Goal: Task Accomplishment & Management: Complete application form

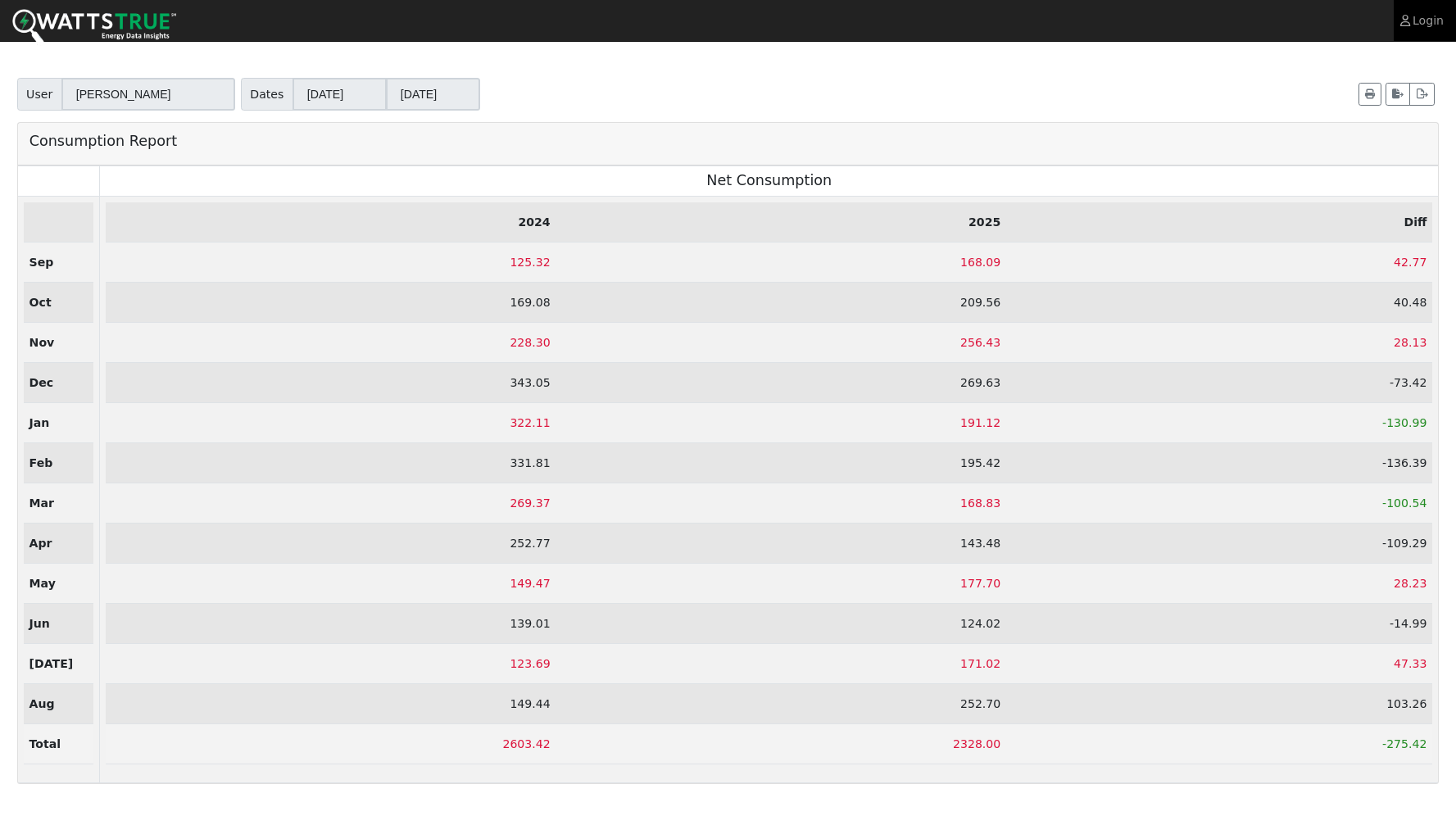
click at [1420, 20] on link "Login" at bounding box center [1424, 21] width 62 height 41
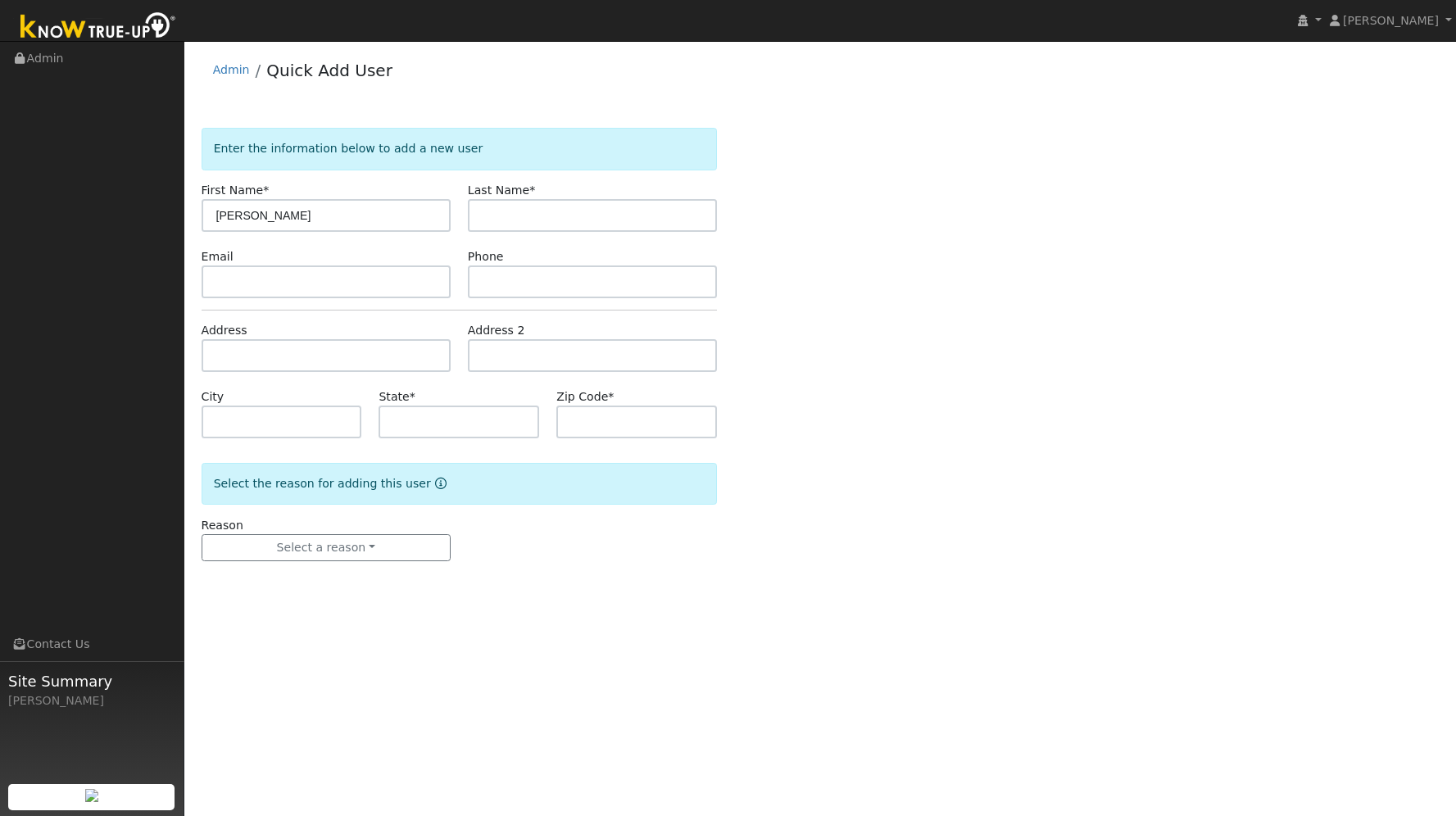
type input "[PERSON_NAME]"
type input "[PERSON_NAME][EMAIL_ADDRESS][PERSON_NAME][DOMAIN_NAME]"
type input "9398888888"
click at [365, 359] on input "text" at bounding box center [326, 355] width 249 height 33
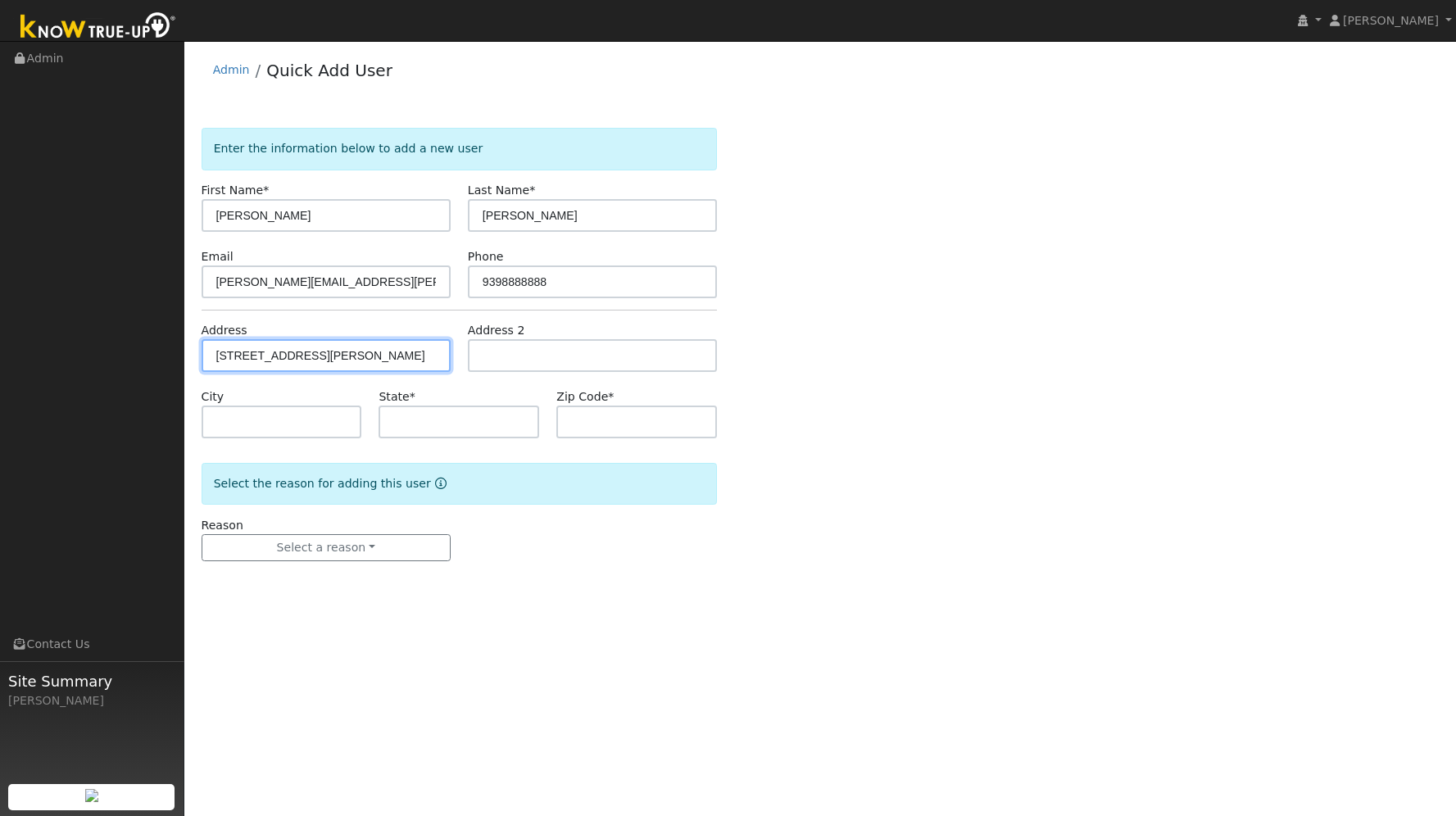
type input "3461 Brennans Rd"
click at [306, 419] on input "text" at bounding box center [281, 421] width 161 height 33
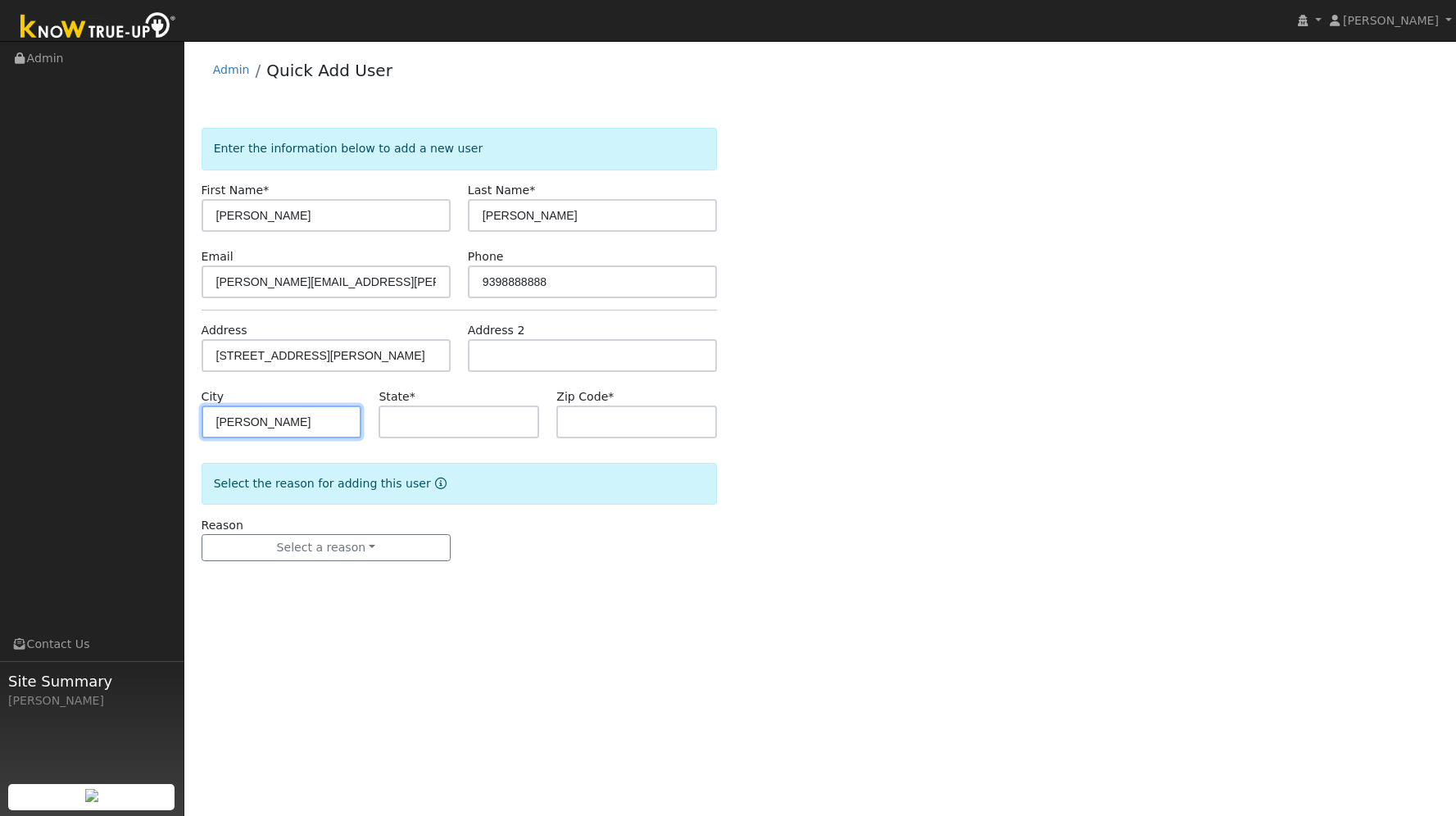
type input "Loomis"
type input "CA"
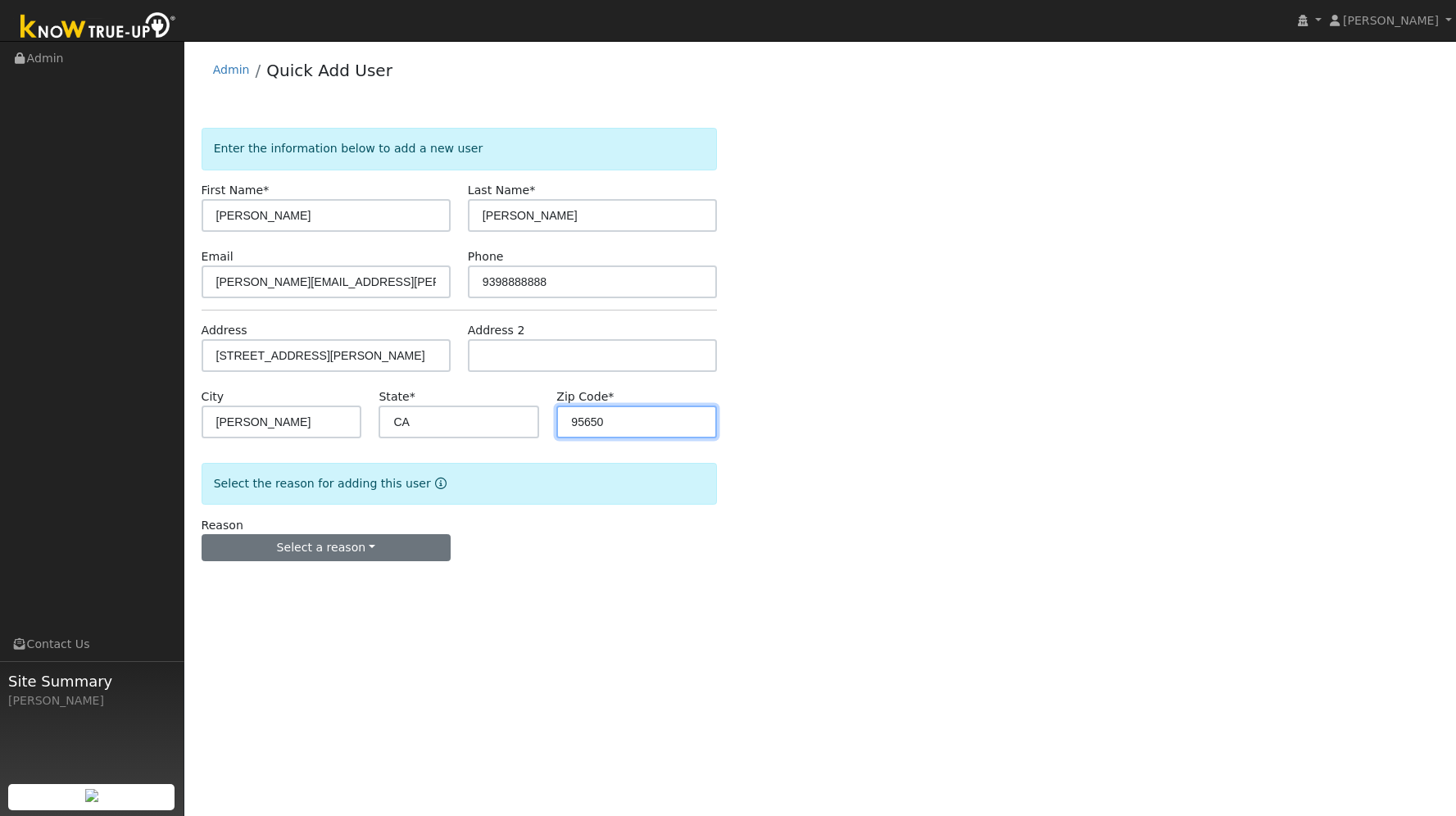
type input "95650"
click at [250, 548] on button "Select a reason" at bounding box center [326, 548] width 249 height 28
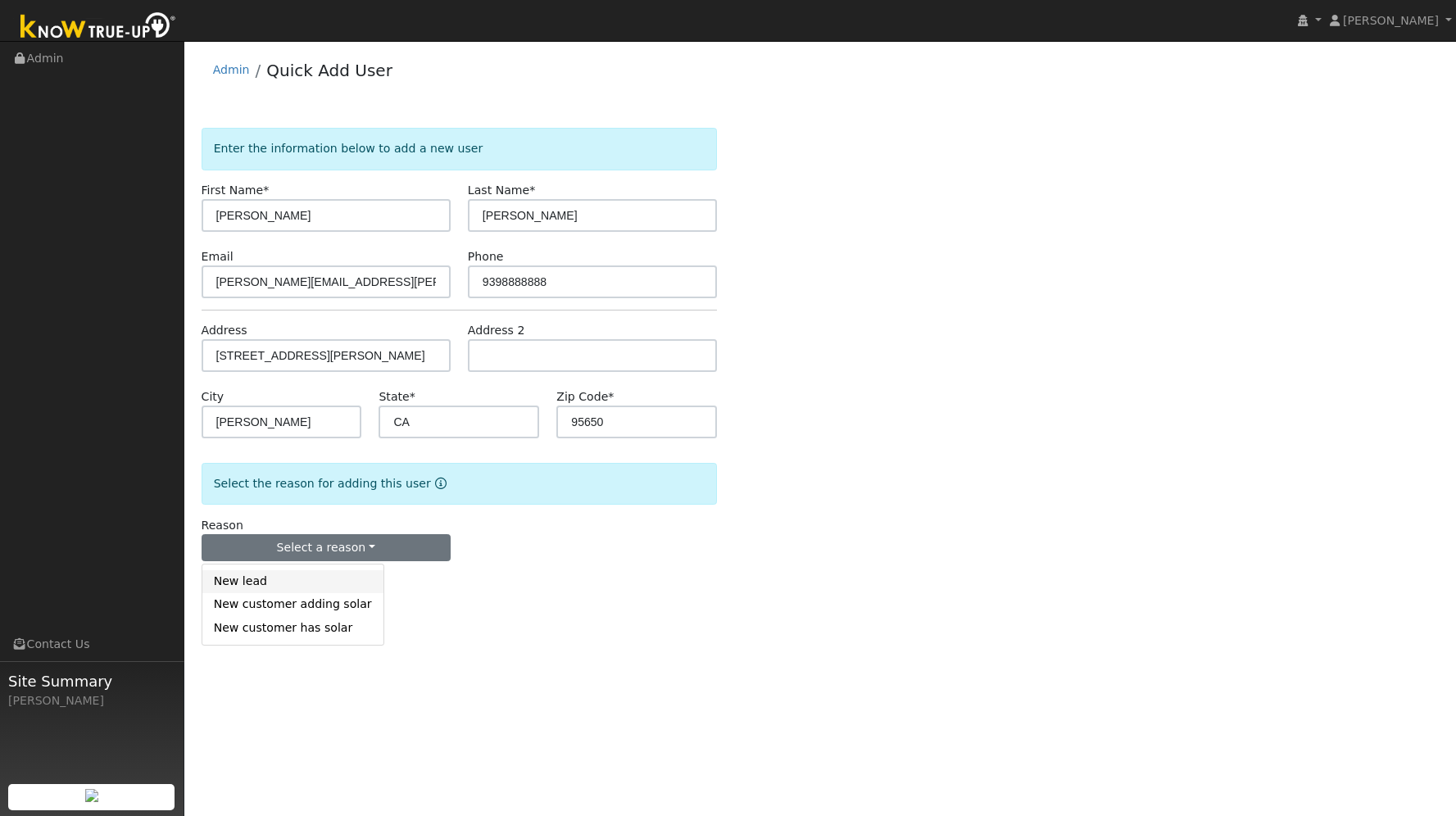
click at [282, 571] on link "New lead" at bounding box center [293, 581] width 182 height 23
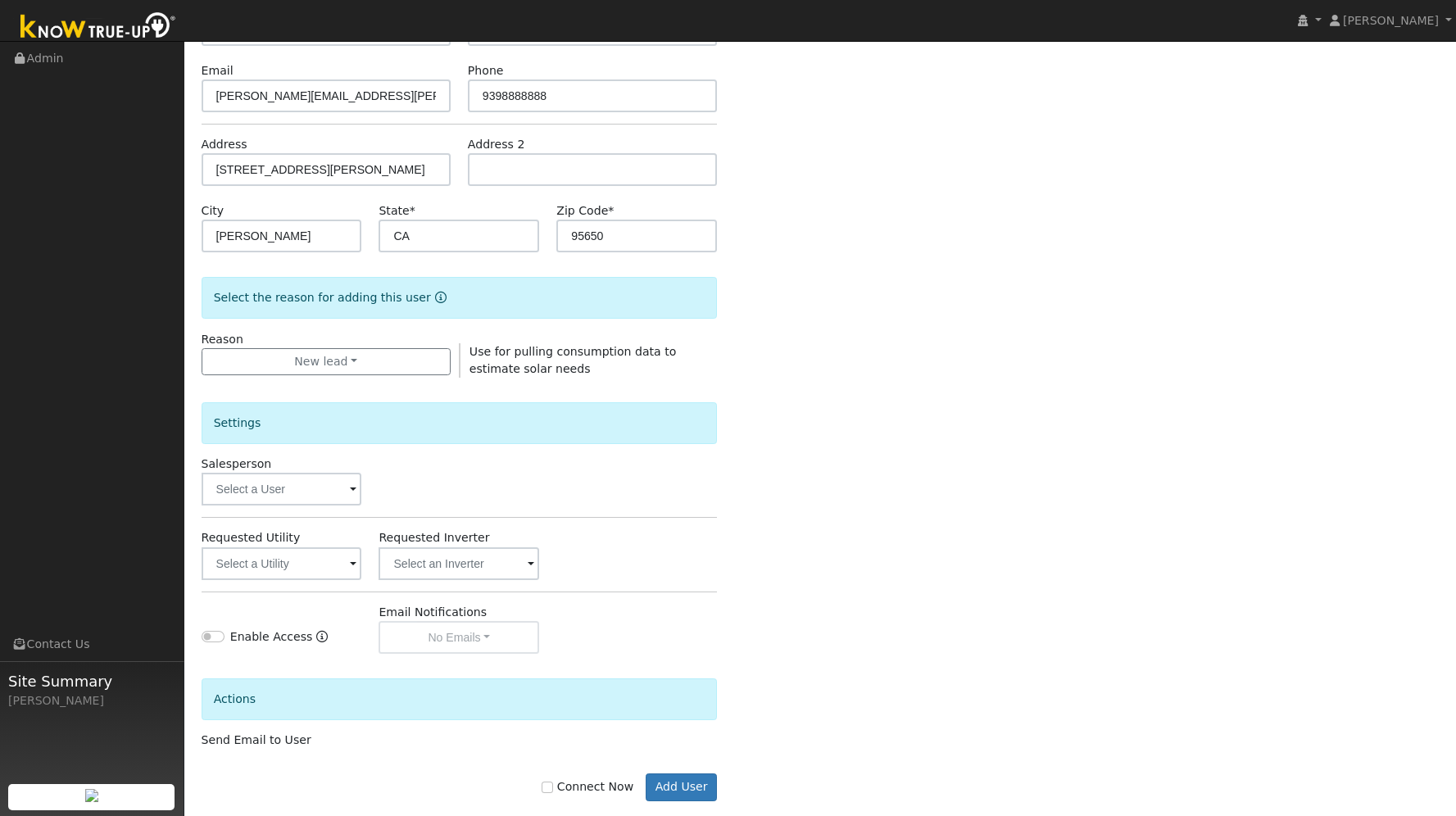
scroll to position [212, 0]
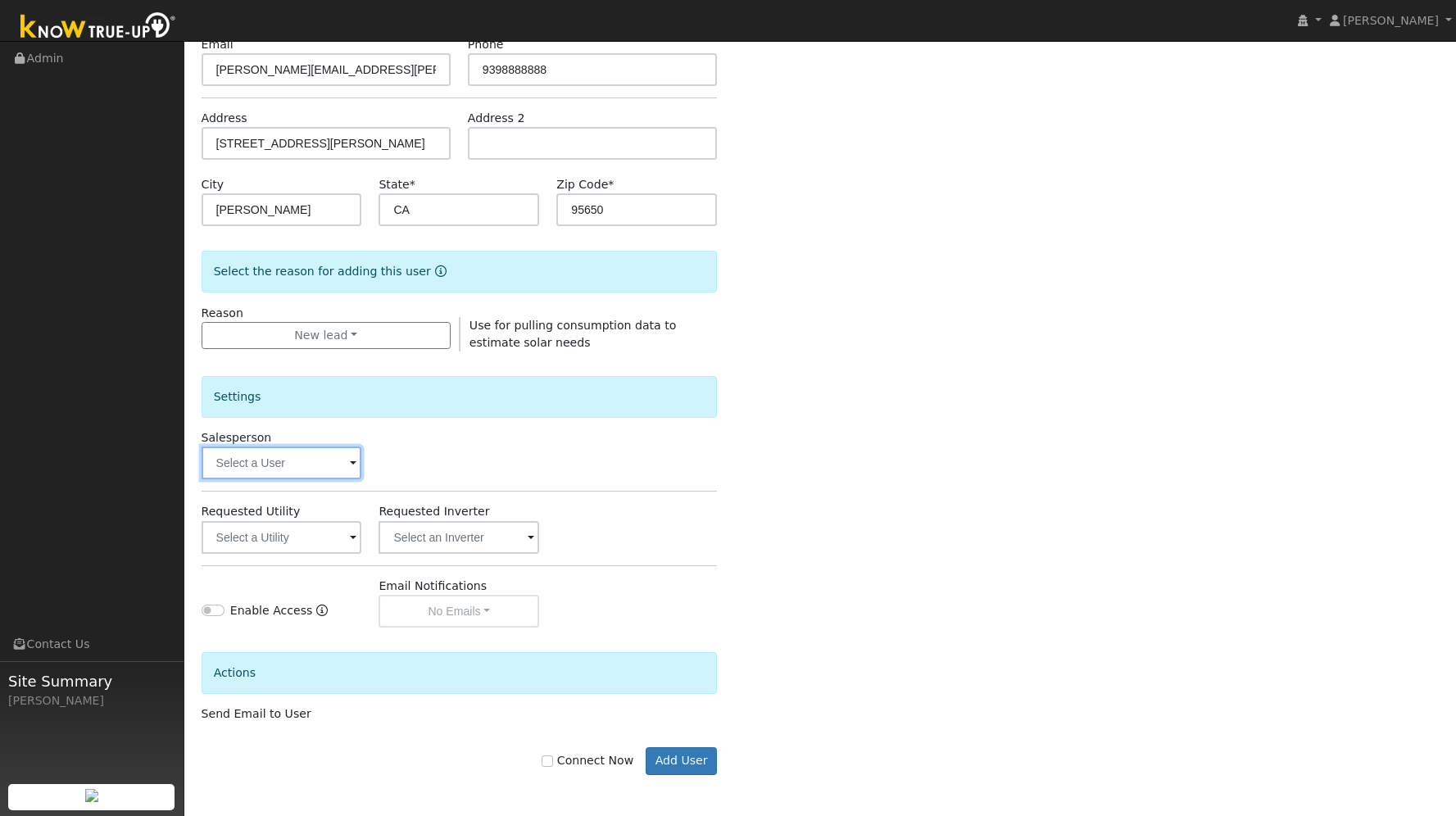
click at [309, 472] on input "text" at bounding box center [281, 463] width 161 height 33
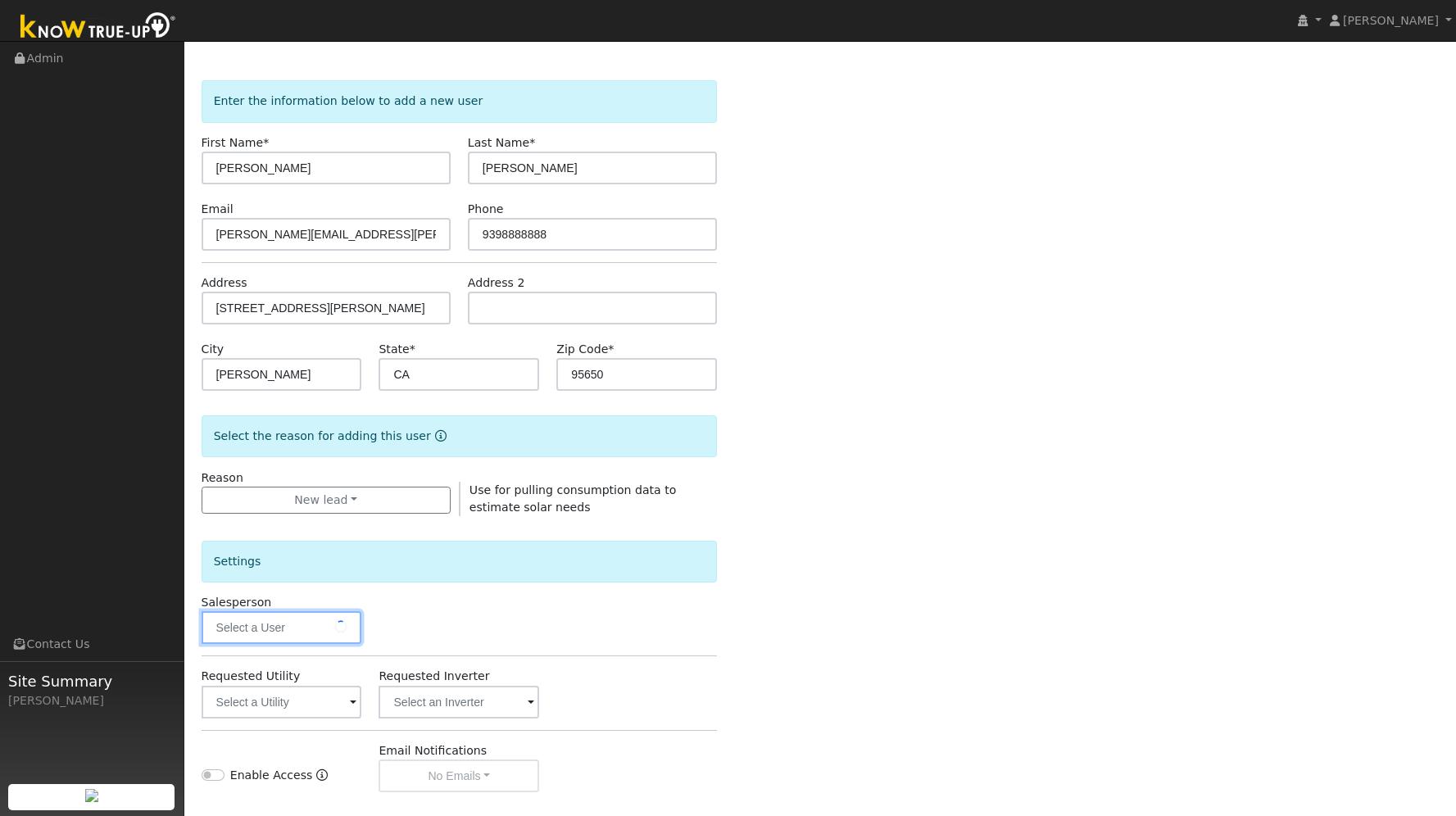
scroll to position [0, 0]
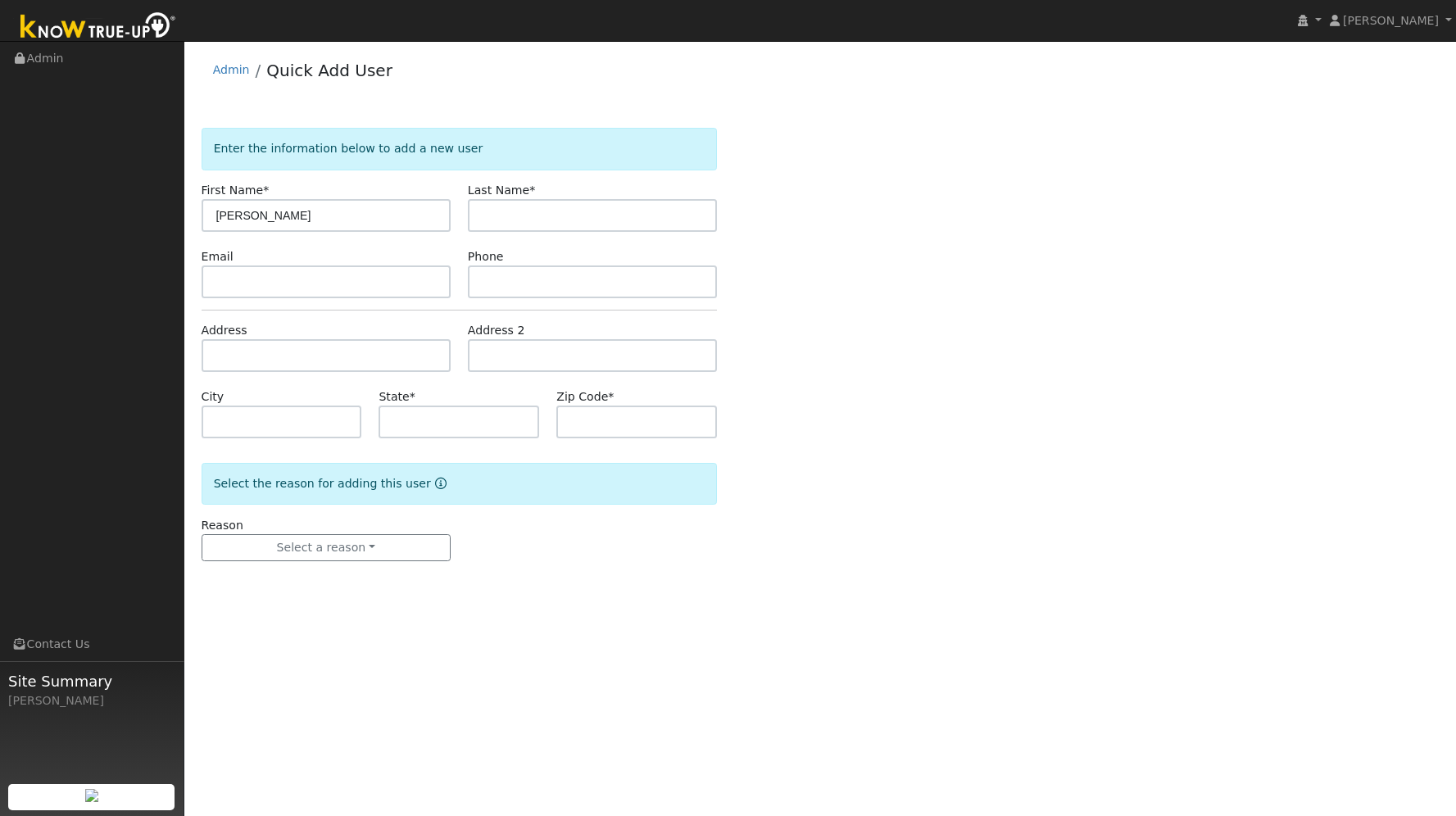
type input "[PERSON_NAME]"
type input "[PERSON_NAME][EMAIL_ADDRESS][PERSON_NAME][DOMAIN_NAME]"
type input "384993403"
click at [366, 343] on input "text" at bounding box center [326, 355] width 249 height 33
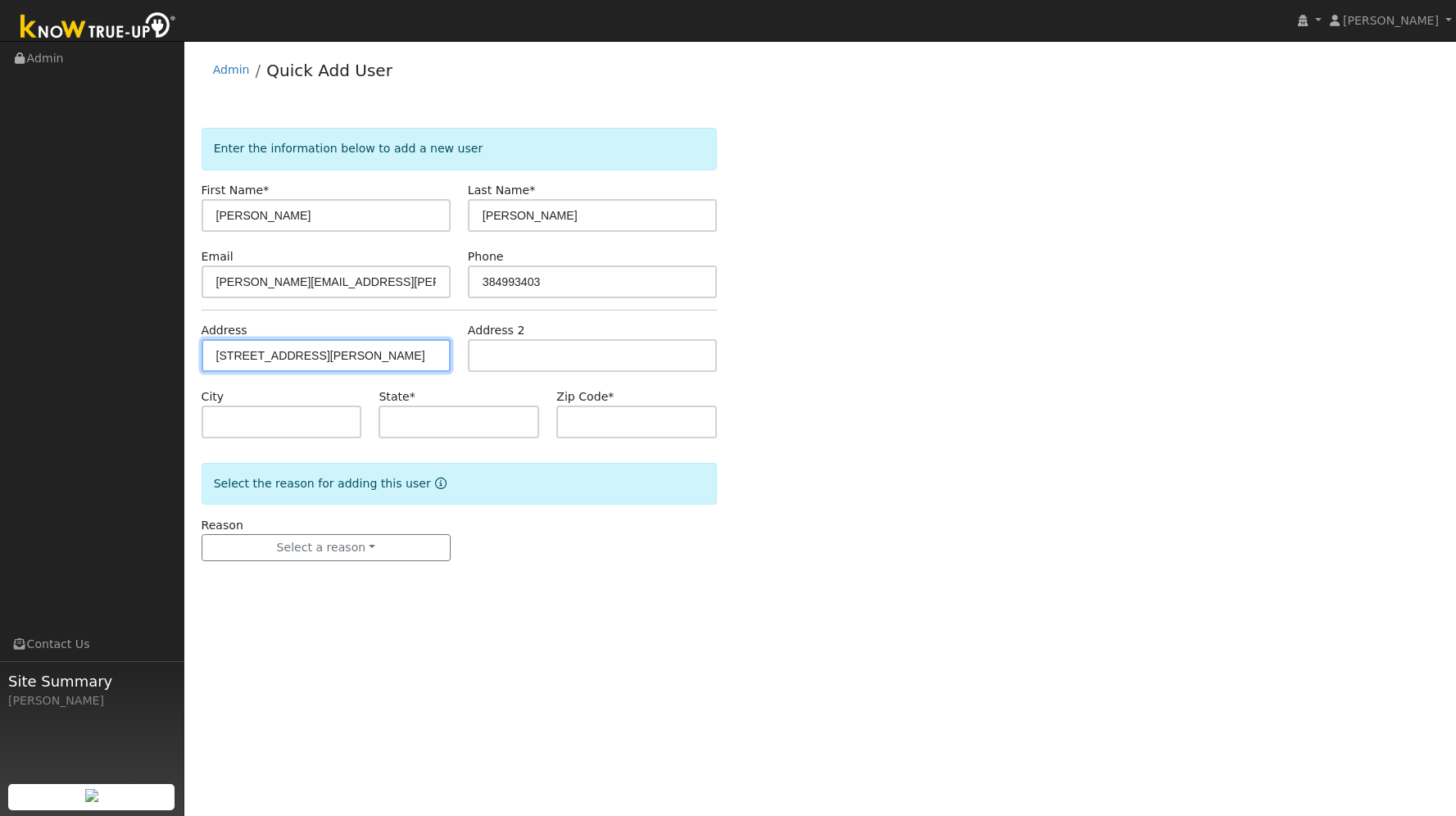
type input "3461 Brennans Road"
type input "Loomis"
type input "CA"
type input "95650"
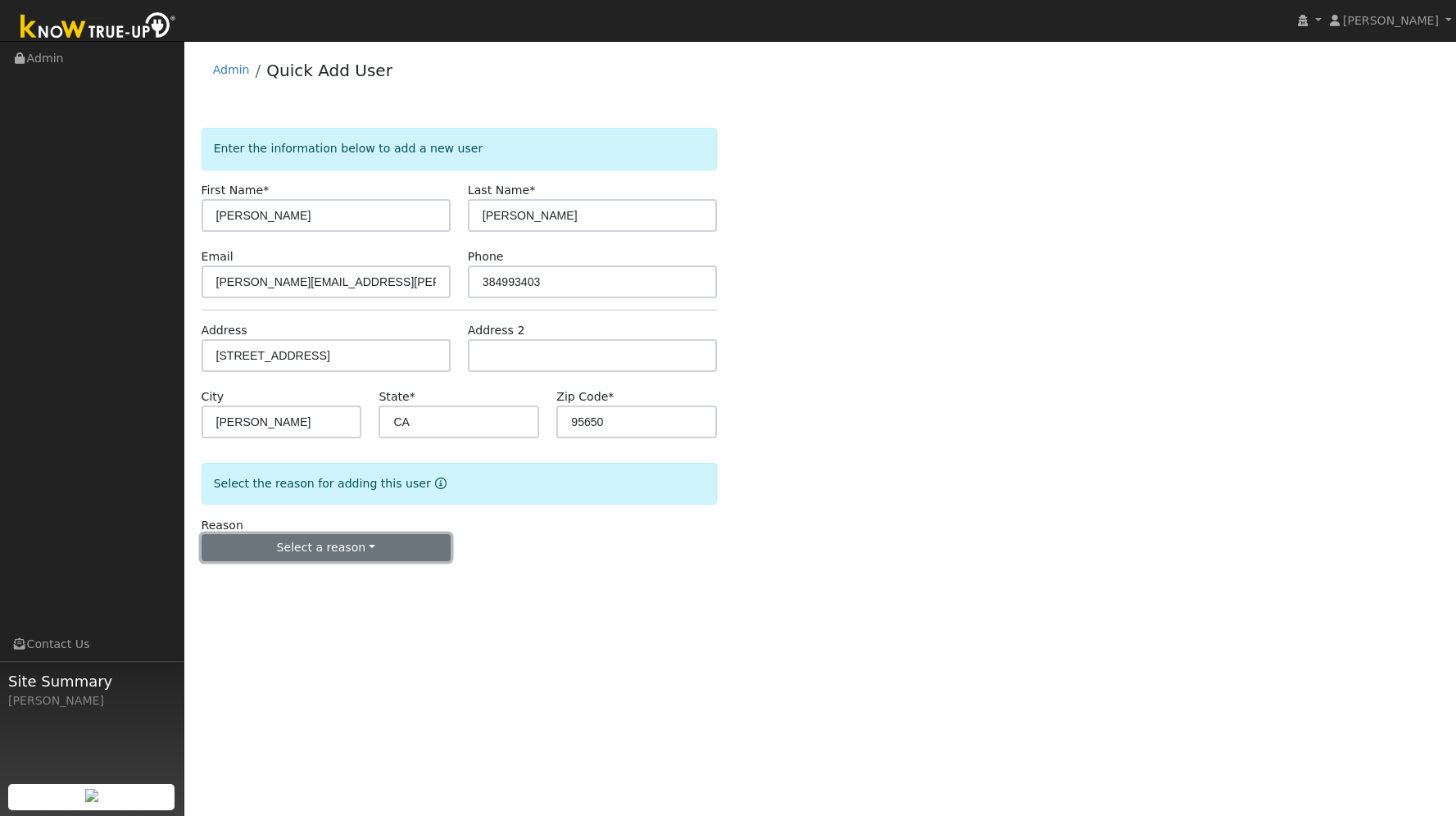
click at [330, 548] on button "Select a reason" at bounding box center [326, 548] width 249 height 28
click at [314, 583] on link "New lead" at bounding box center [293, 581] width 182 height 23
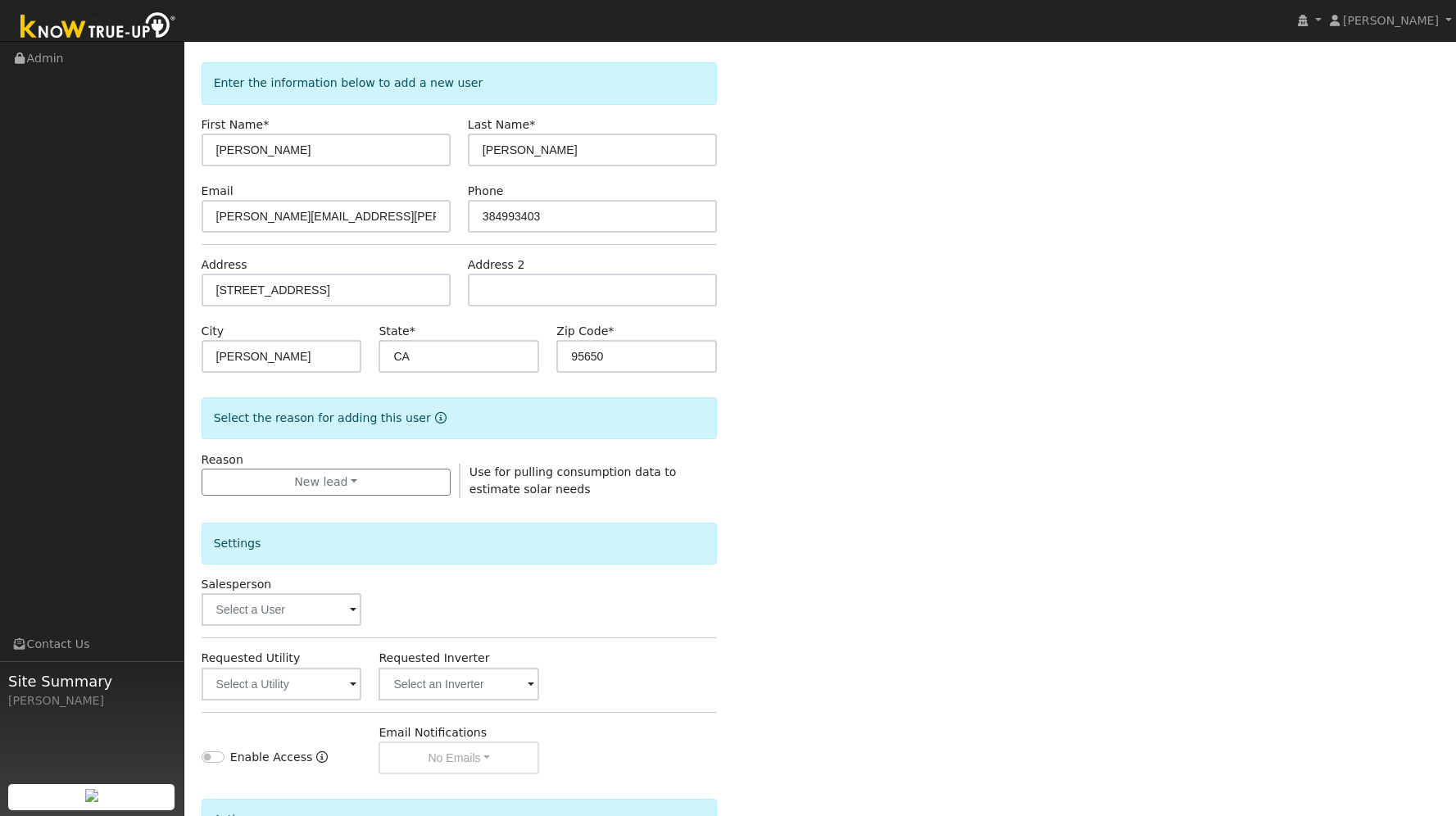
scroll to position [113, 0]
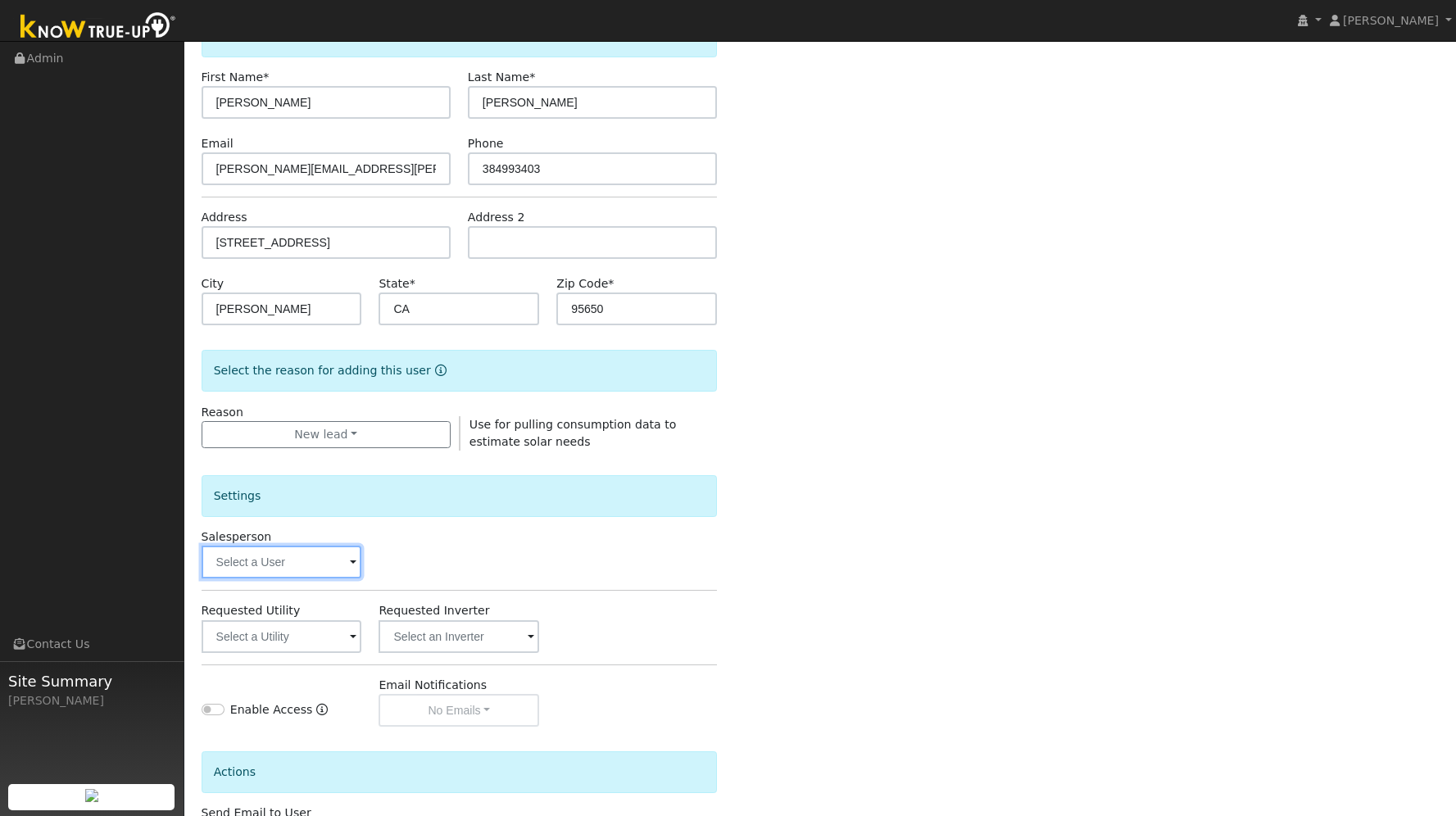
click at [299, 561] on input "text" at bounding box center [281, 561] width 161 height 33
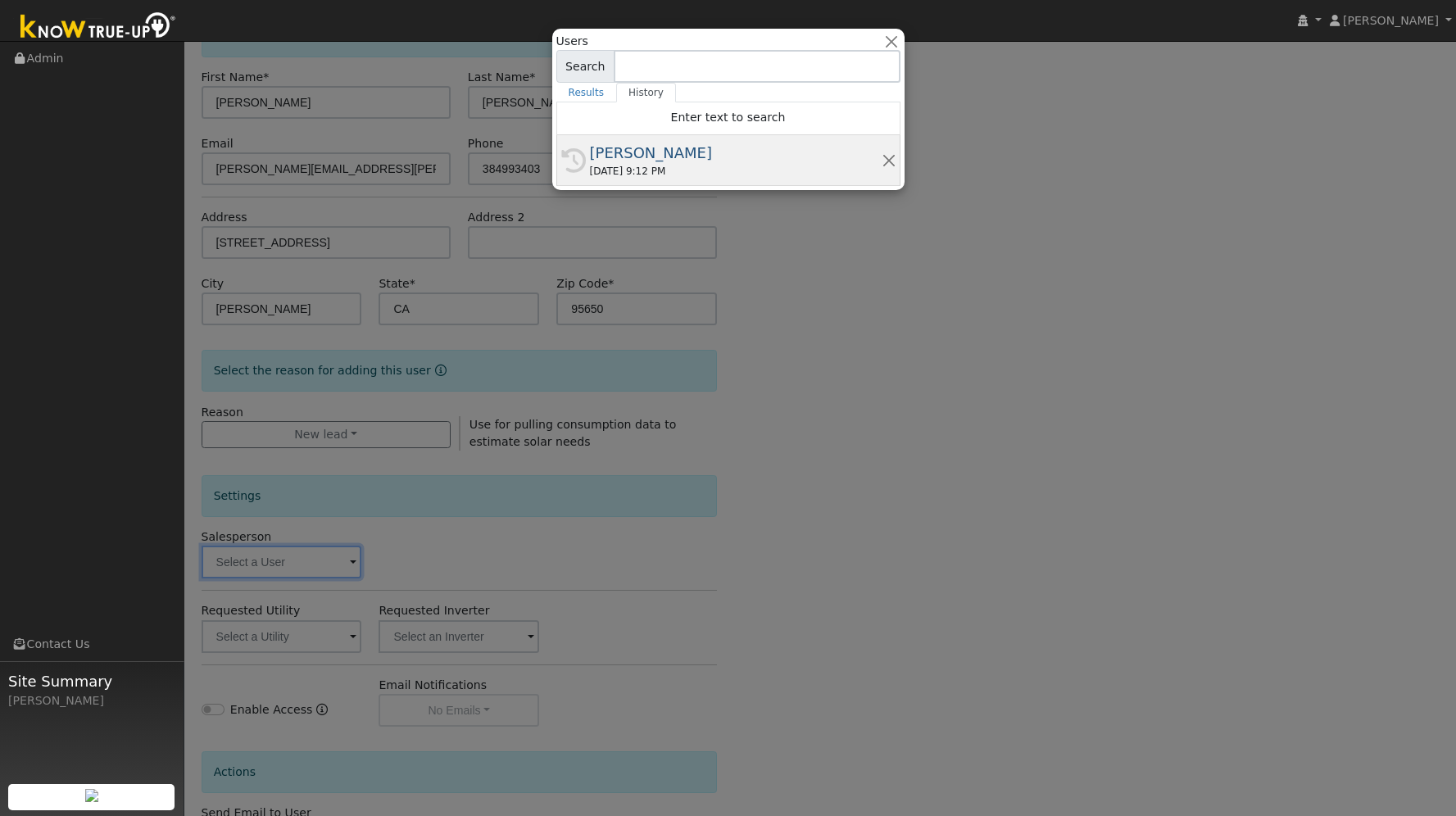
click at [692, 156] on div "Cameron Kelly" at bounding box center [736, 153] width 292 height 22
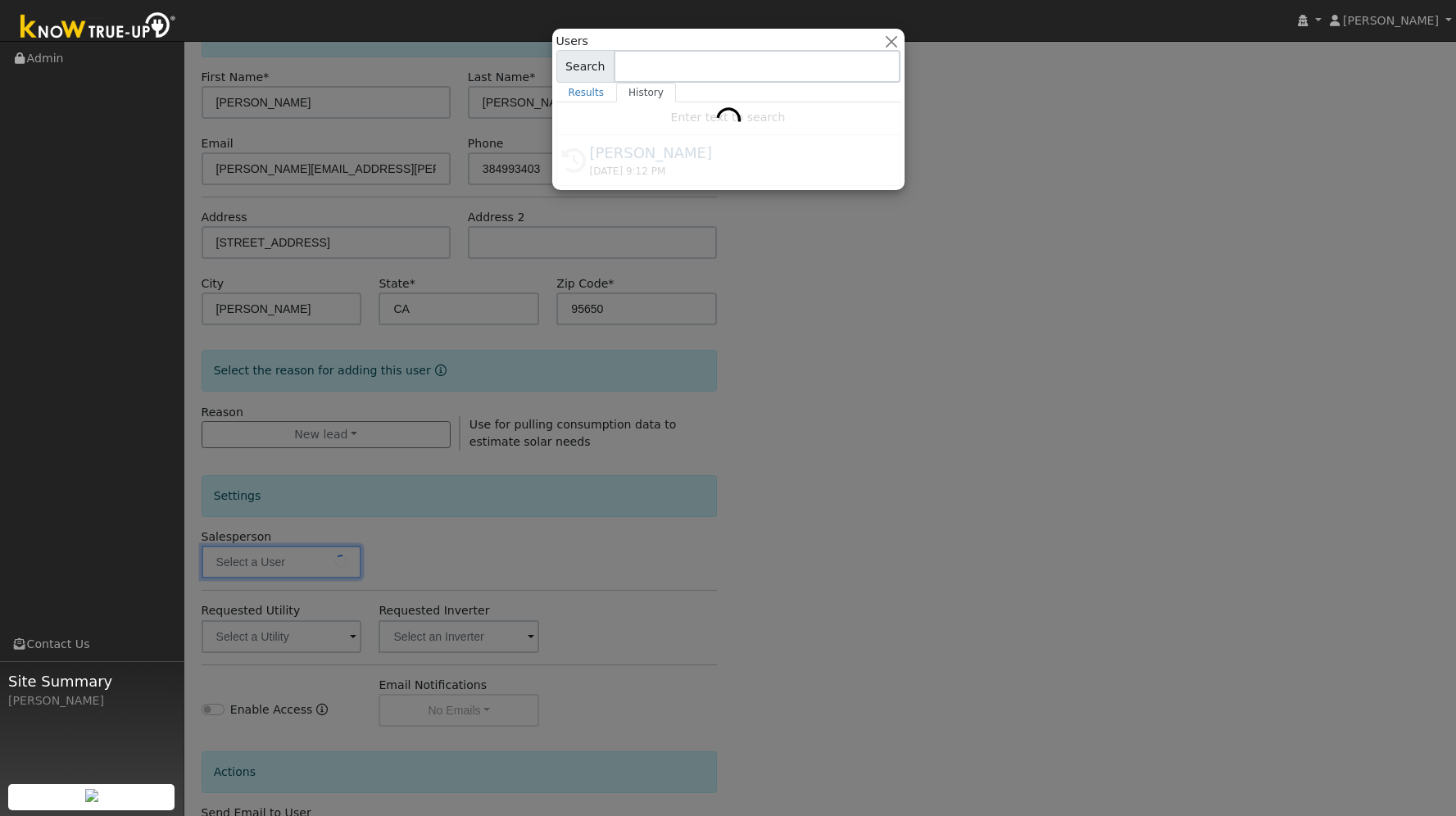
type input "[PERSON_NAME]"
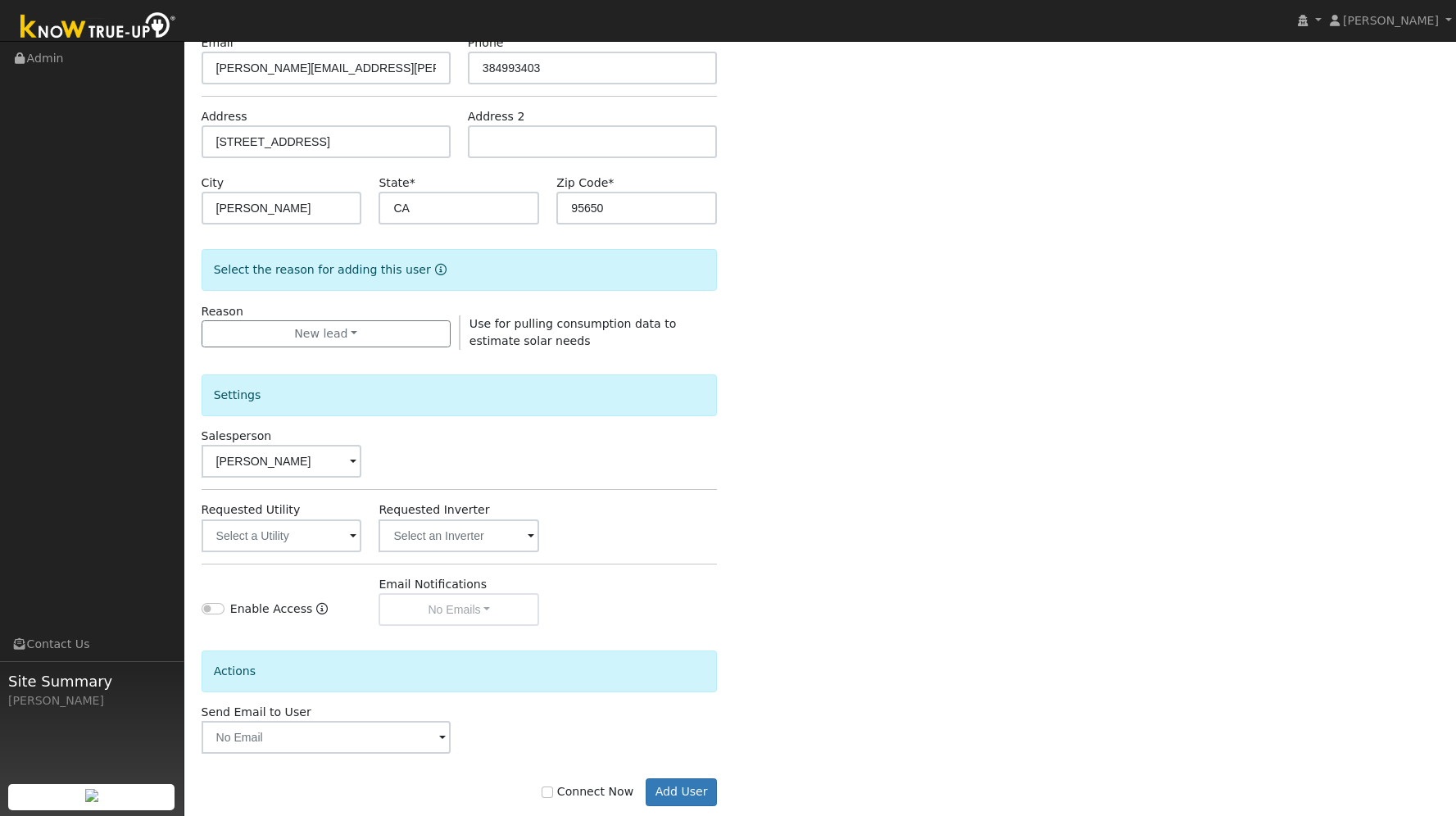
scroll to position [245, 0]
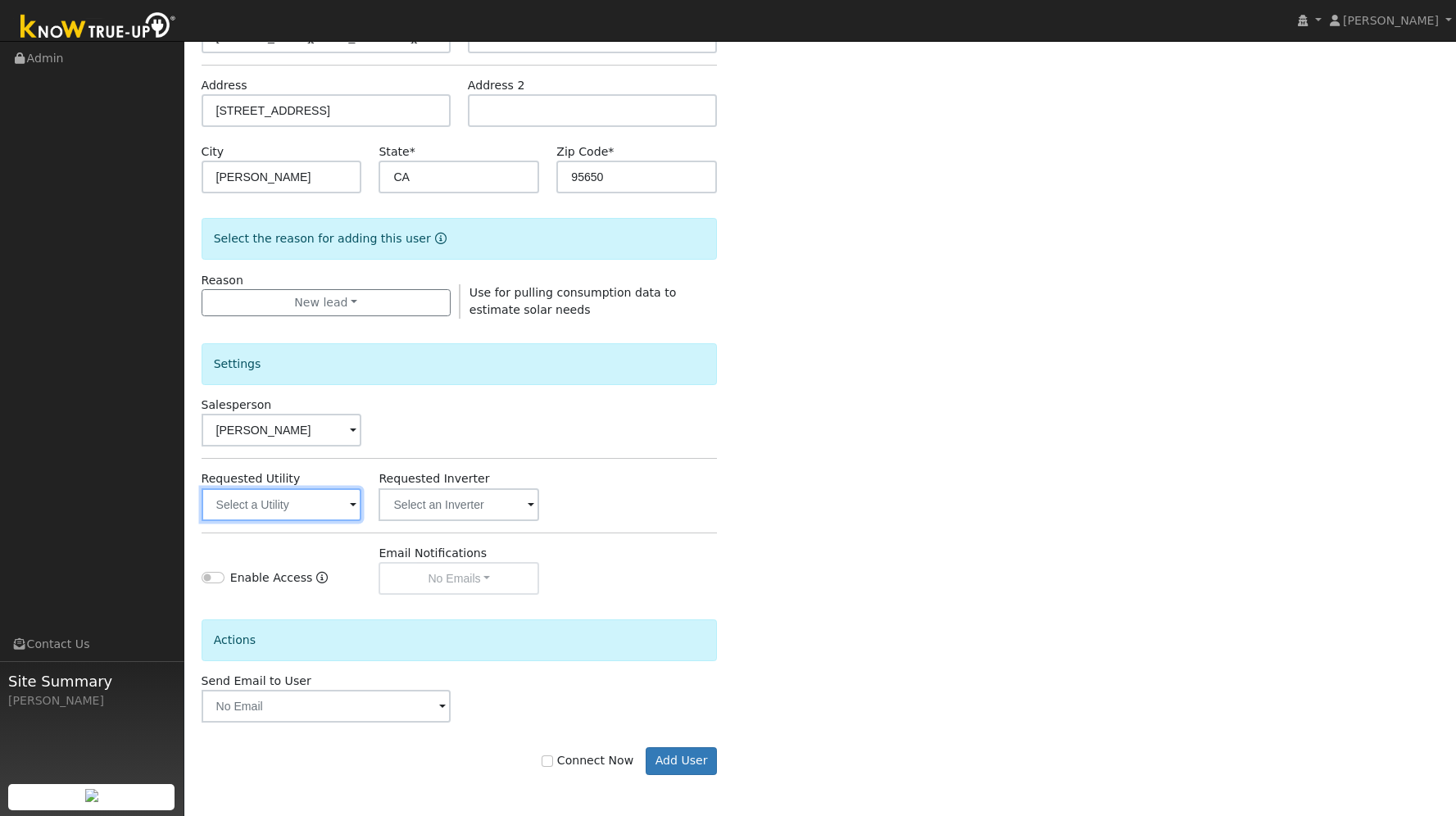
click at [344, 504] on input "text" at bounding box center [281, 504] width 161 height 33
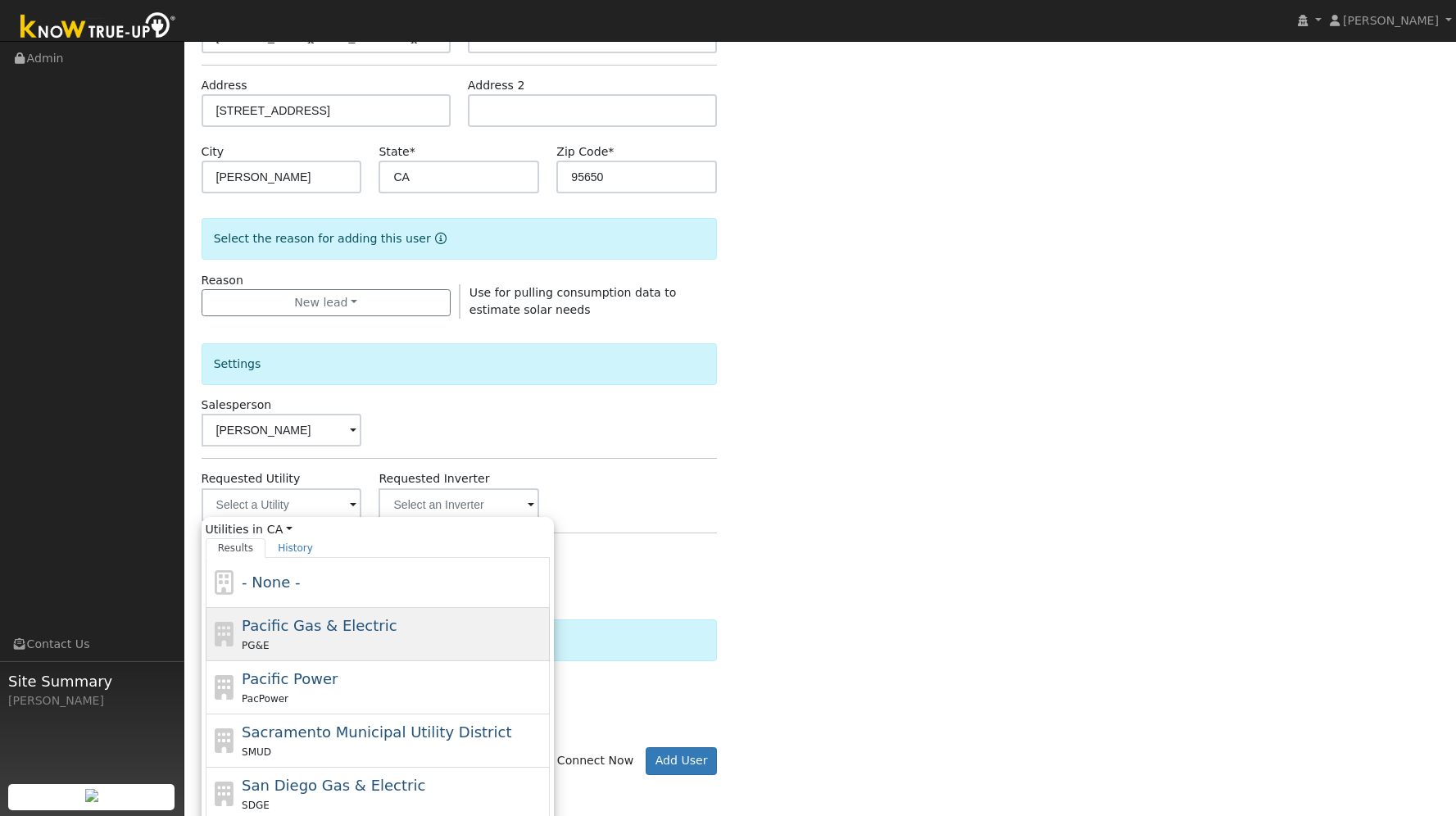
click at [282, 624] on span "Pacific Gas & Electric" at bounding box center [319, 625] width 155 height 17
type input "Pacific Gas & Electric"
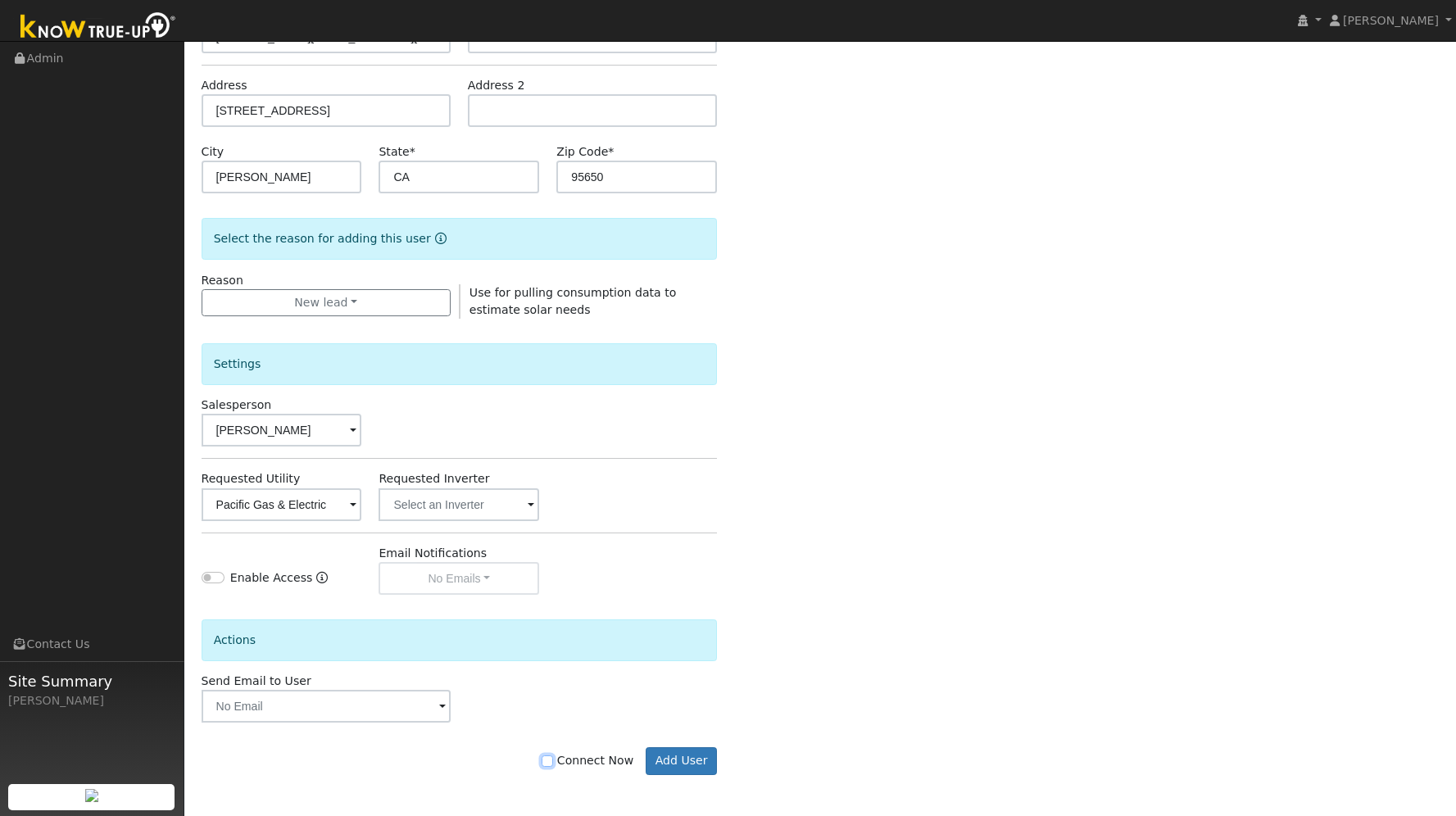
click at [552, 758] on input "Connect Now" at bounding box center [547, 762] width 12 height 12
checkbox input "true"
click at [689, 763] on button "Add User" at bounding box center [681, 761] width 71 height 28
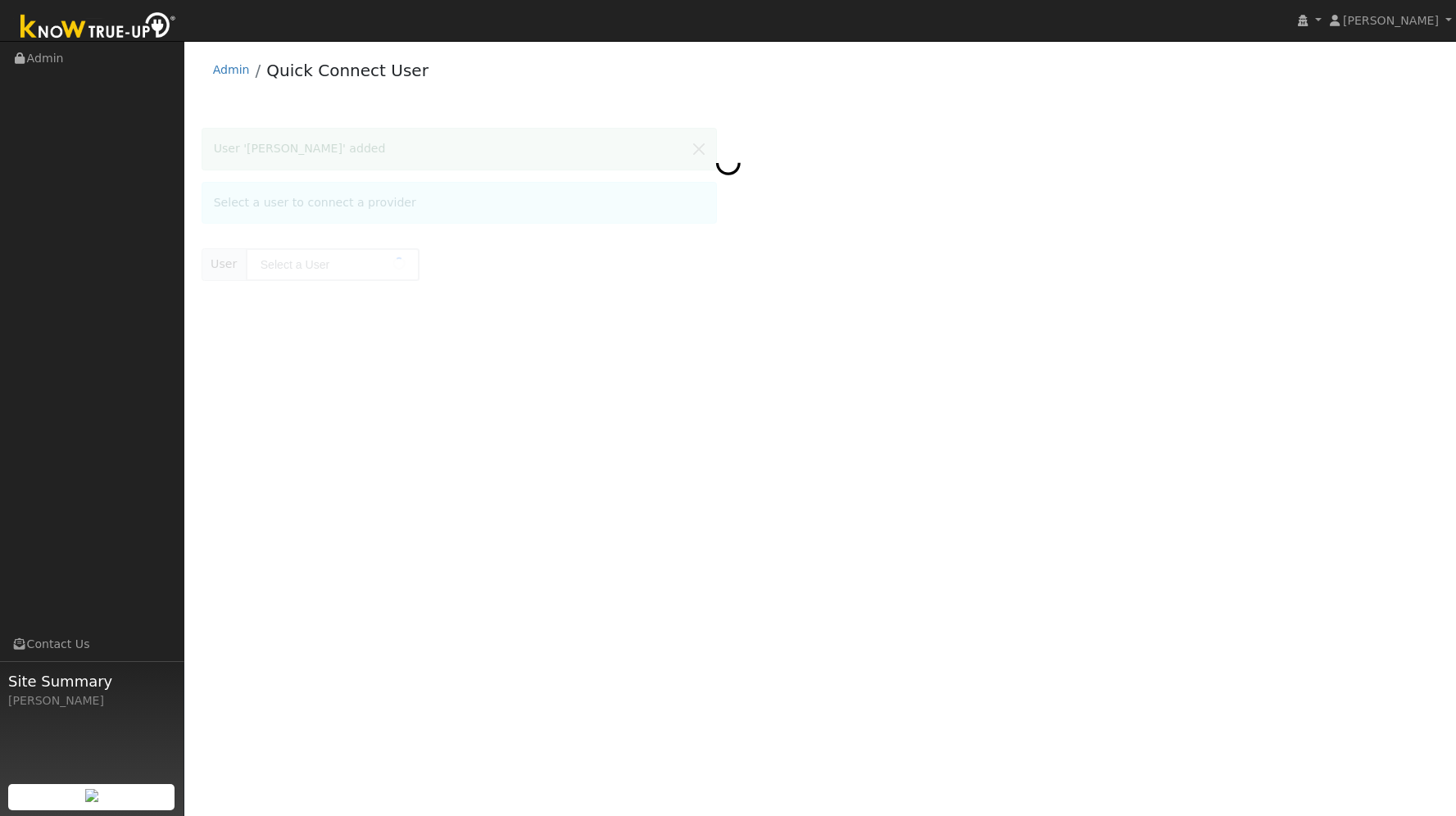
type input "[PERSON_NAME]"
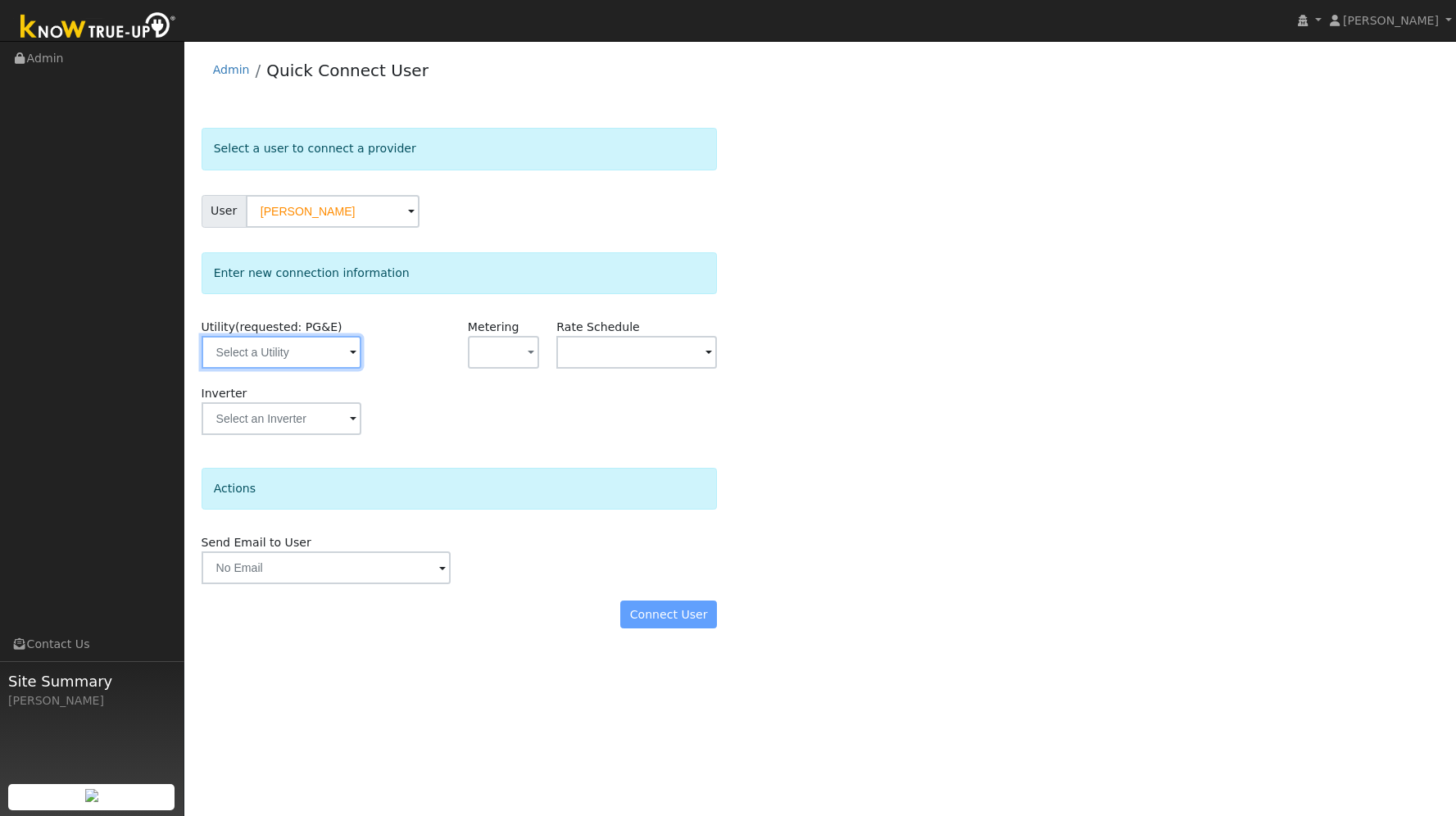
click at [305, 353] on input "text" at bounding box center [281, 352] width 161 height 33
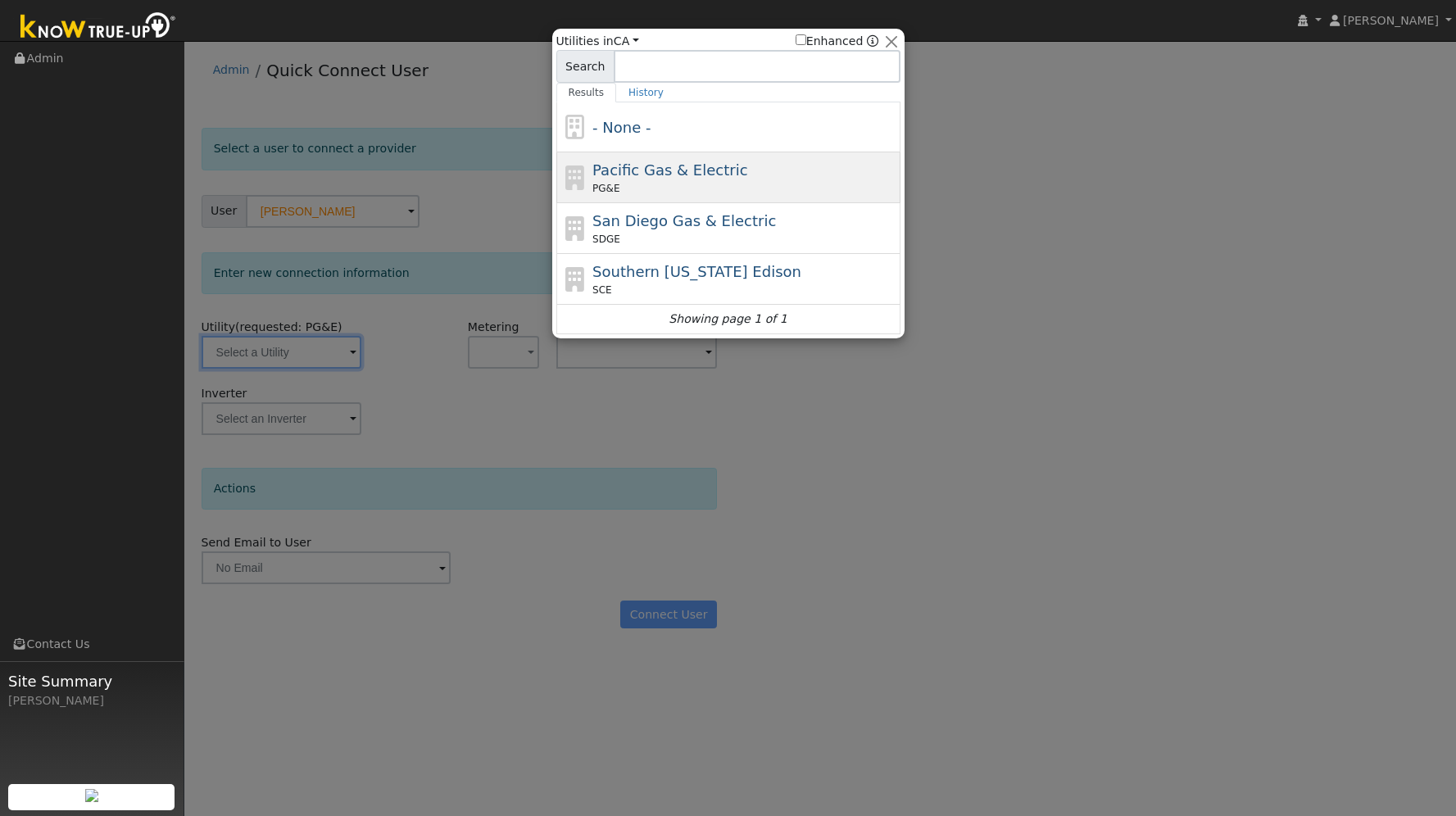
click at [636, 187] on div "PG&E" at bounding box center [744, 188] width 304 height 15
type input "PG&E"
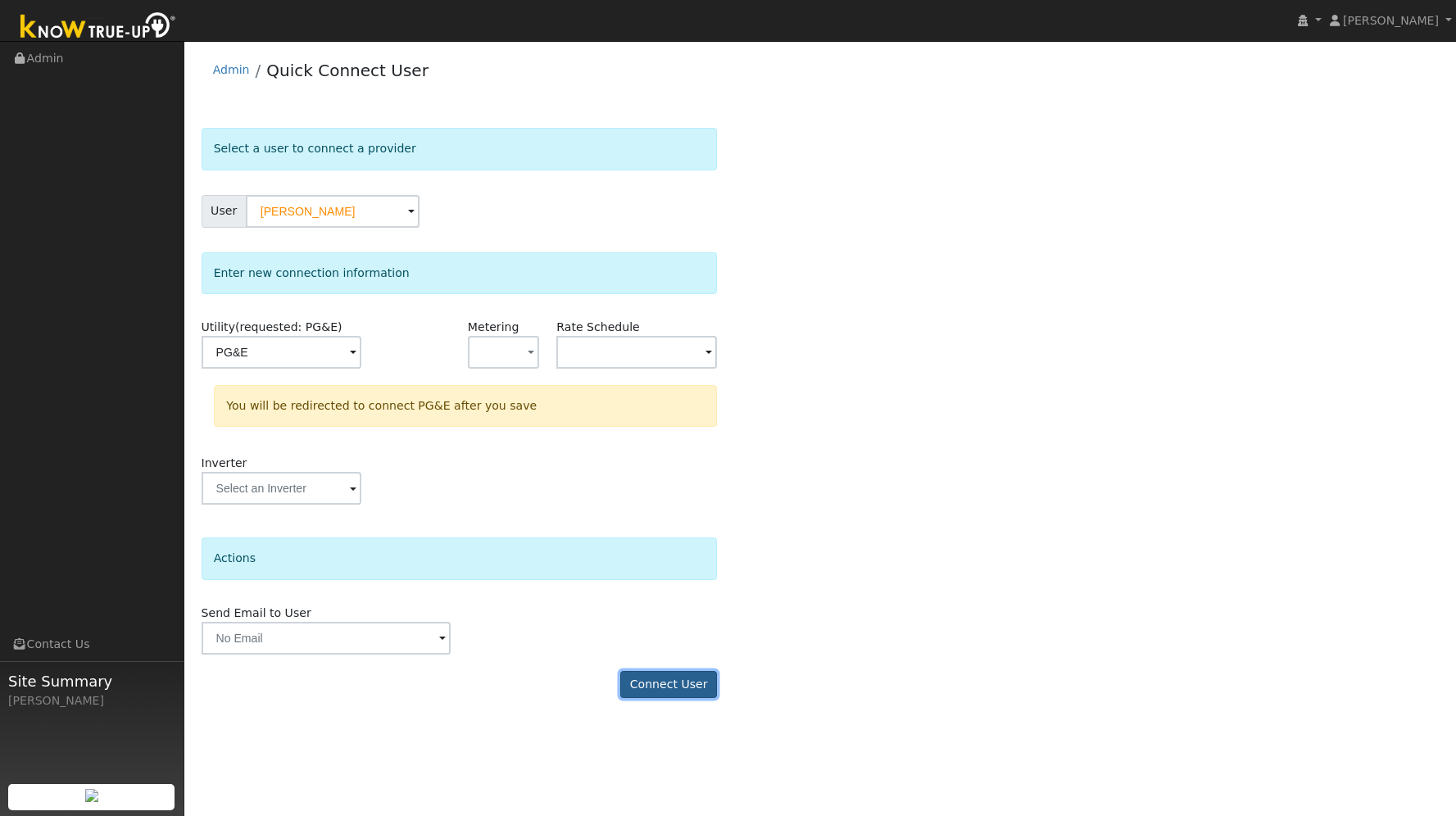
click at [667, 688] on button "Connect User" at bounding box center [669, 685] width 97 height 28
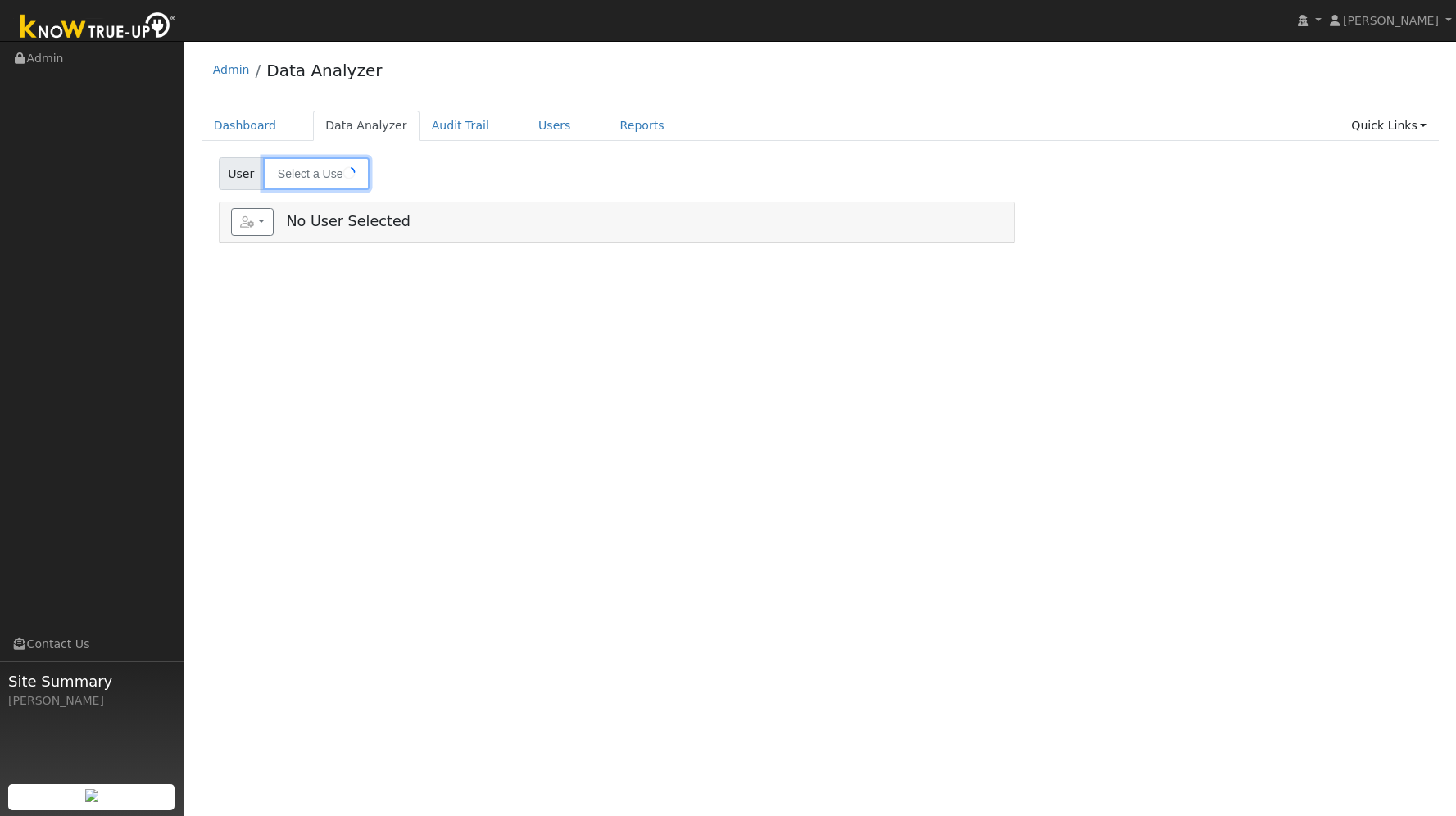
type input "[PERSON_NAME][MEDICAL_DATA]"
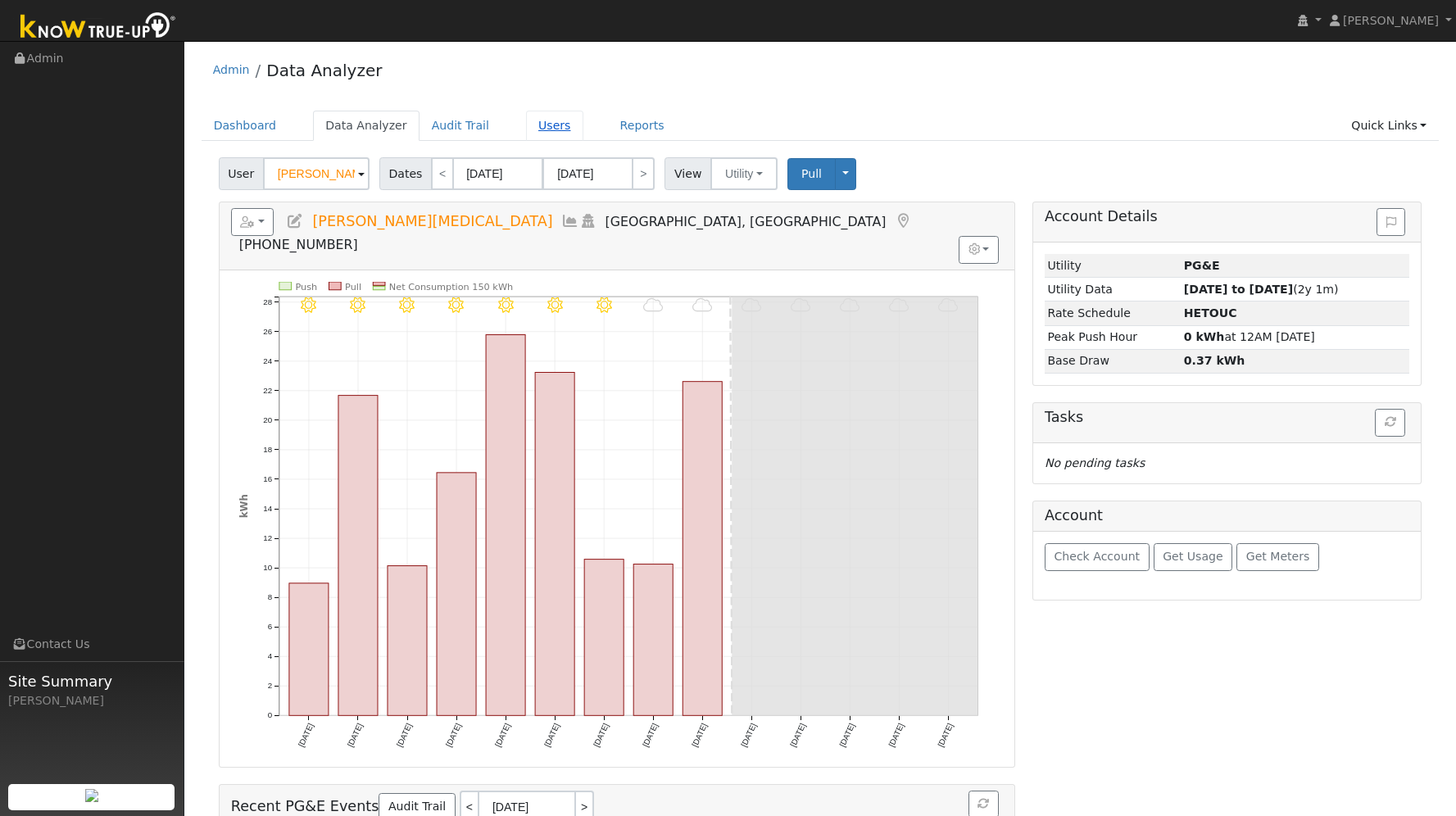
click at [538, 124] on link "Users" at bounding box center [554, 125] width 57 height 31
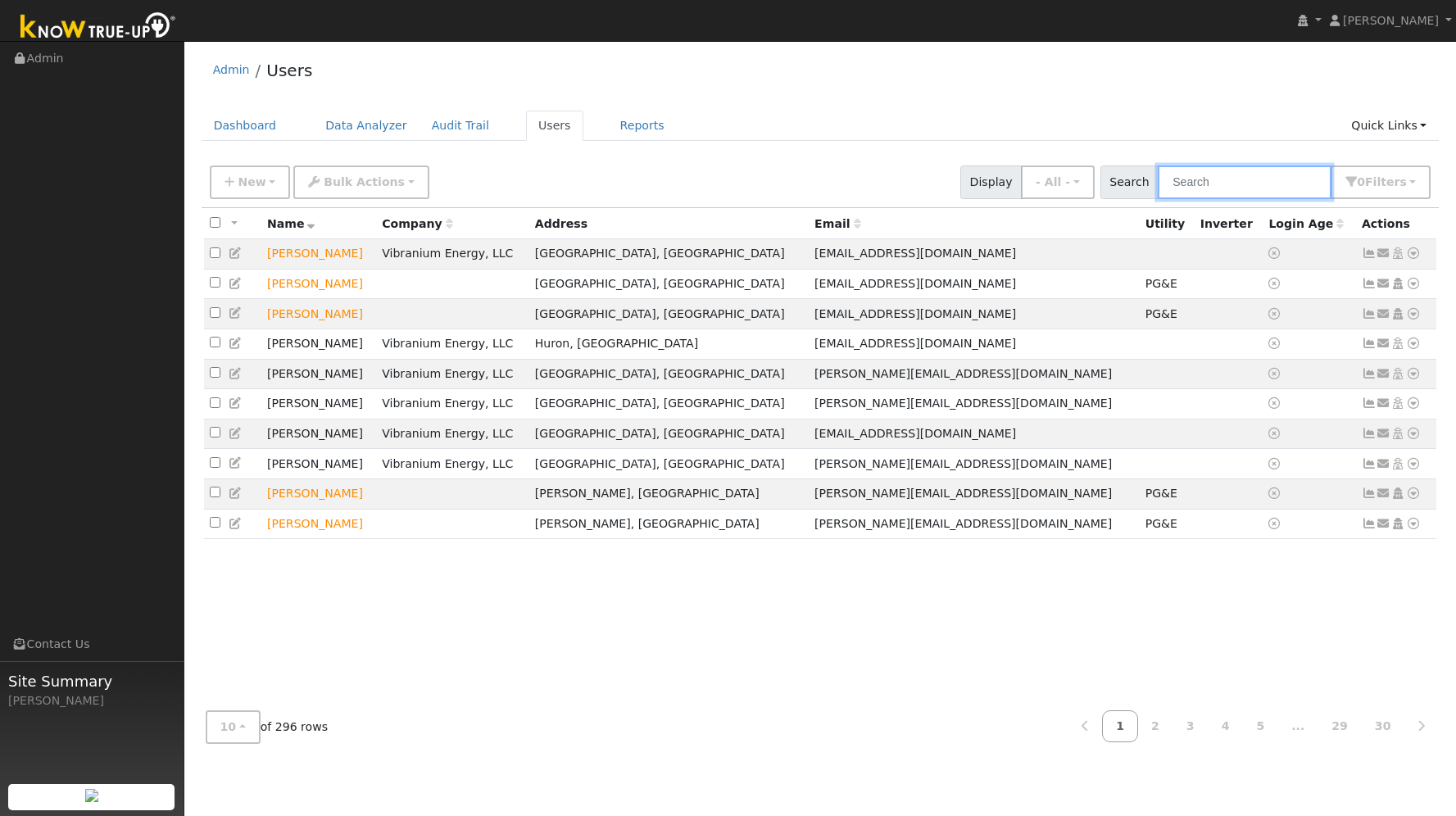
click at [1285, 179] on input "text" at bounding box center [1245, 183] width 174 height 34
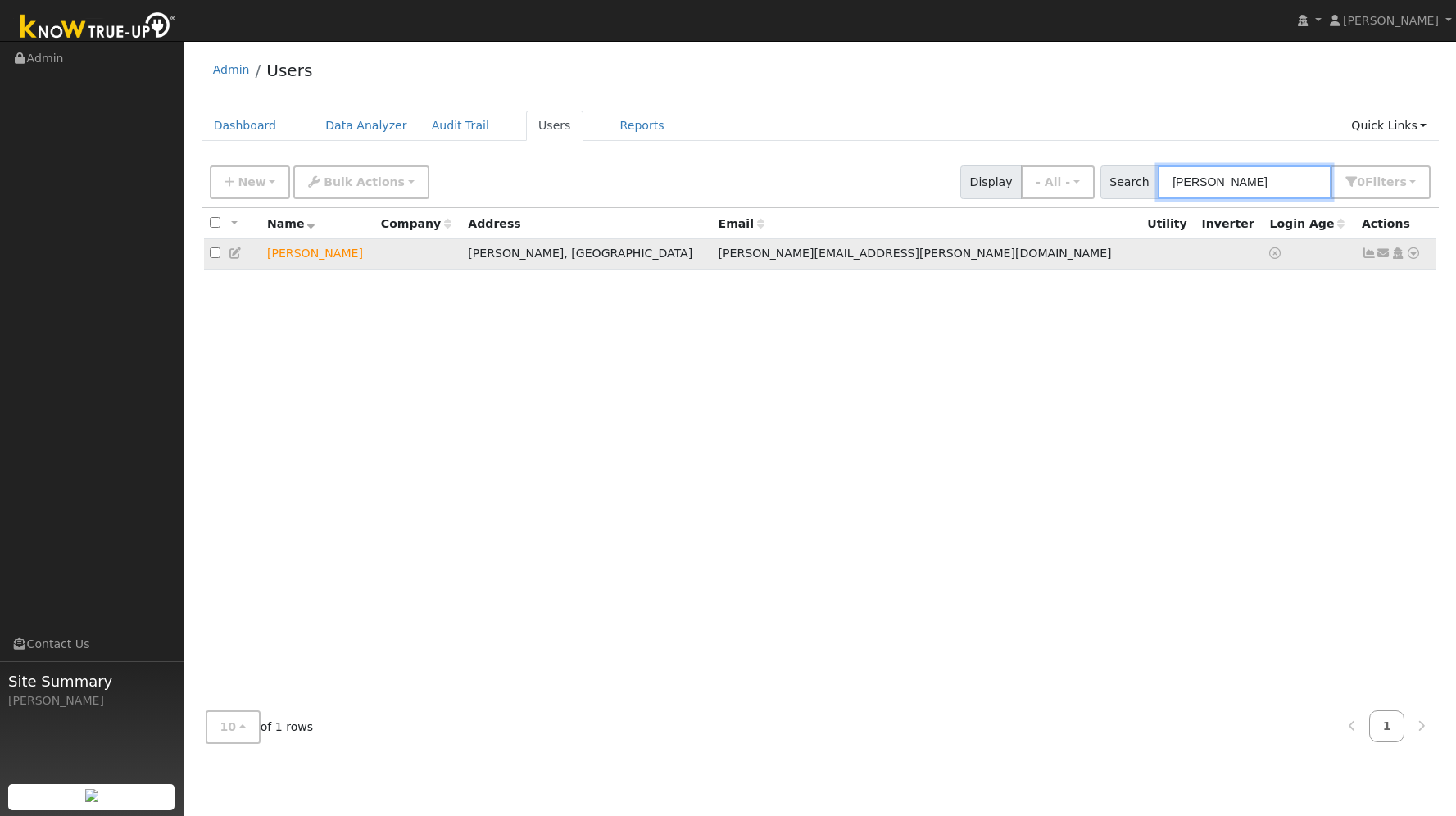
type input "gregg"
click at [1413, 258] on icon at bounding box center [1413, 254] width 15 height 12
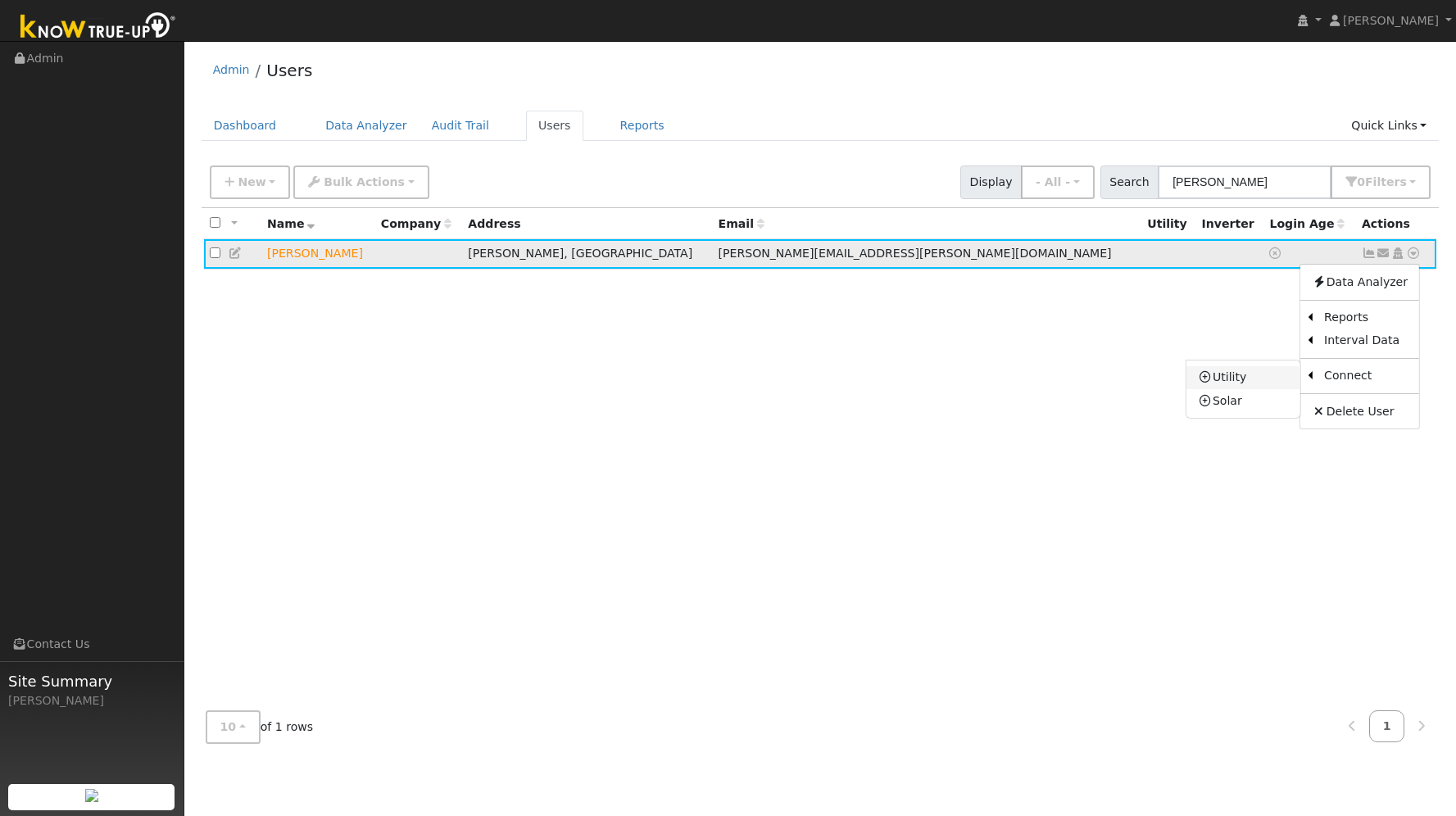
click at [1266, 384] on link "Utility" at bounding box center [1243, 377] width 113 height 23
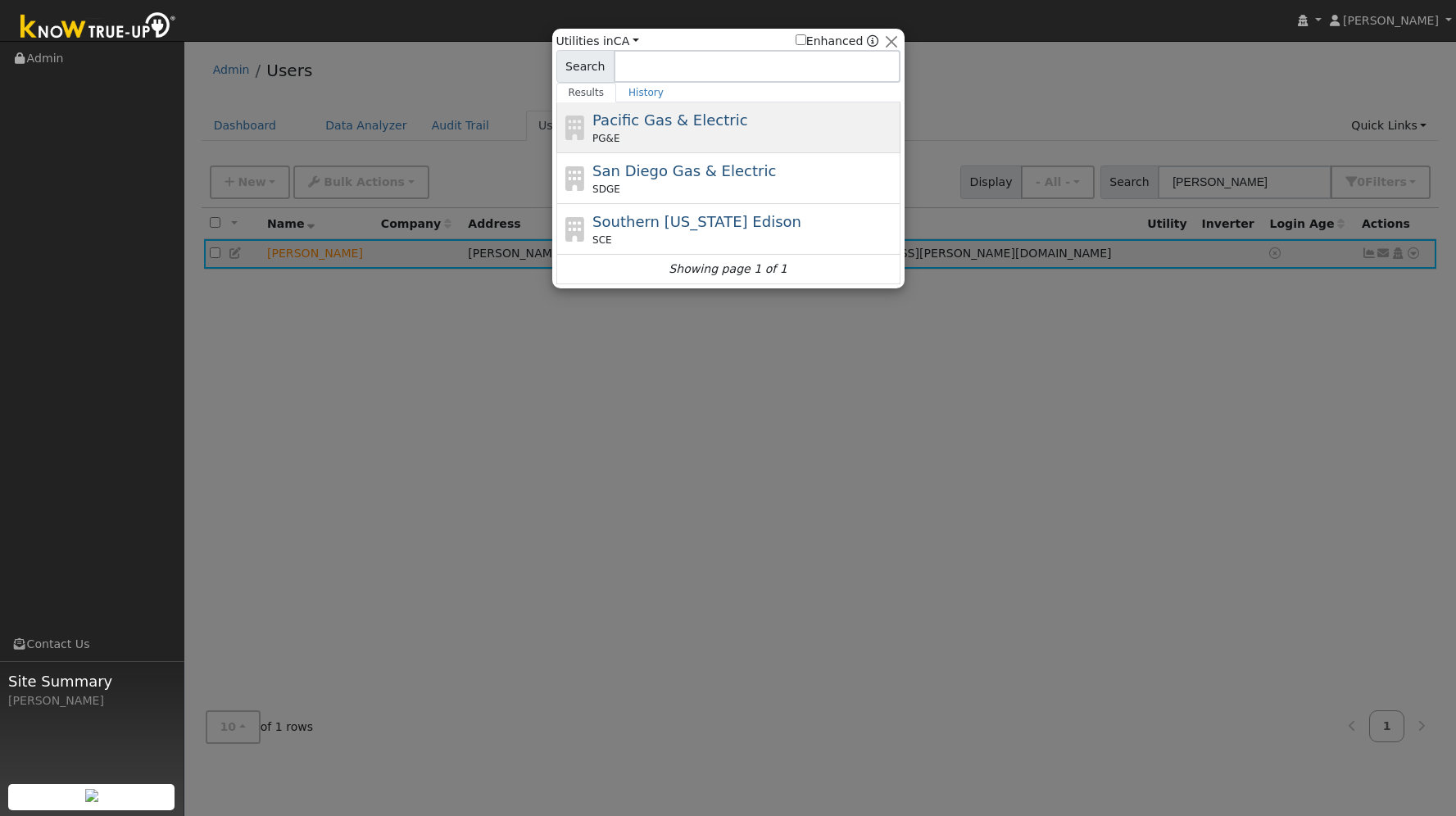
click at [619, 116] on span "Pacific Gas & Electric" at bounding box center [669, 119] width 155 height 17
